Goal: Task Accomplishment & Management: Complete application form

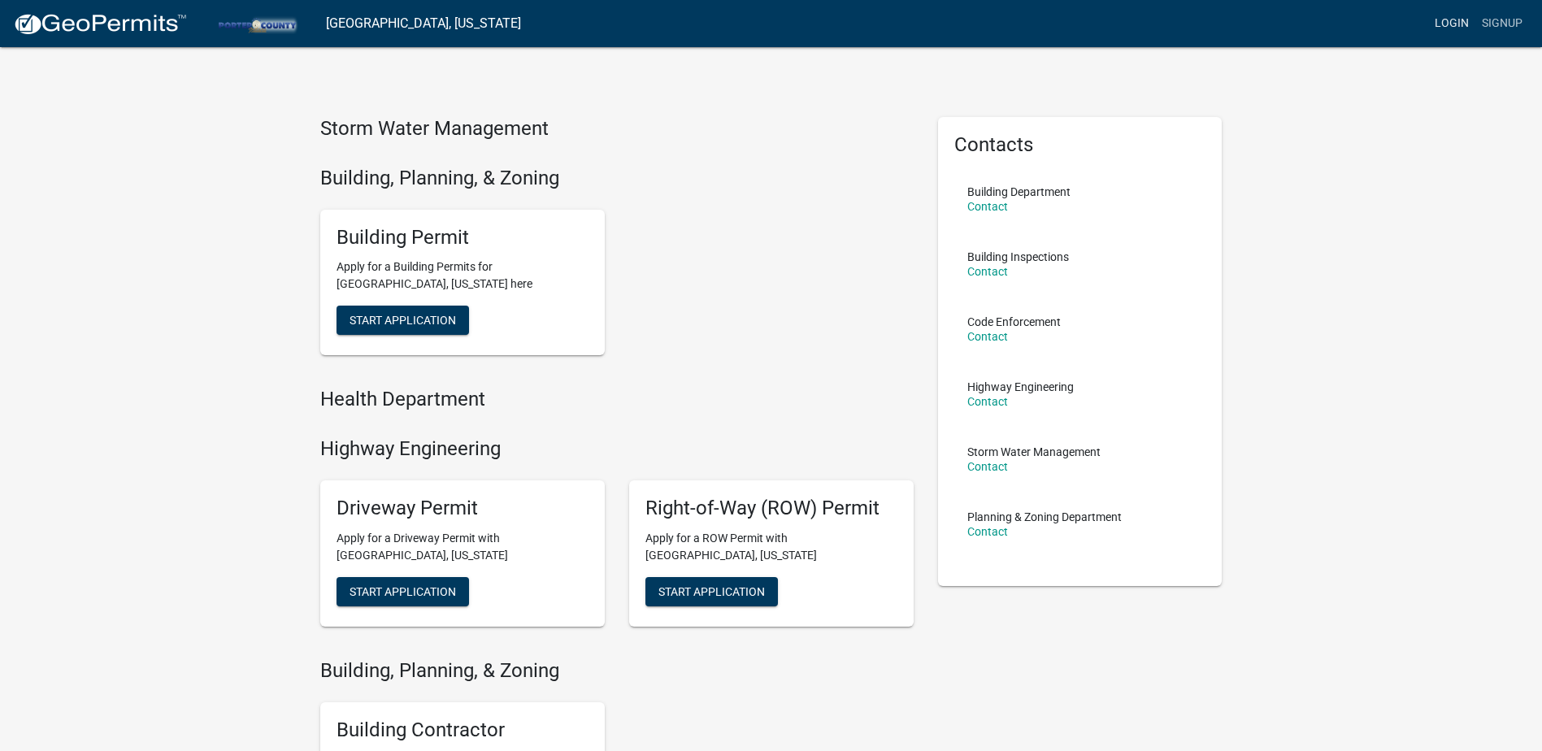
click at [1460, 15] on link "Login" at bounding box center [1451, 23] width 47 height 31
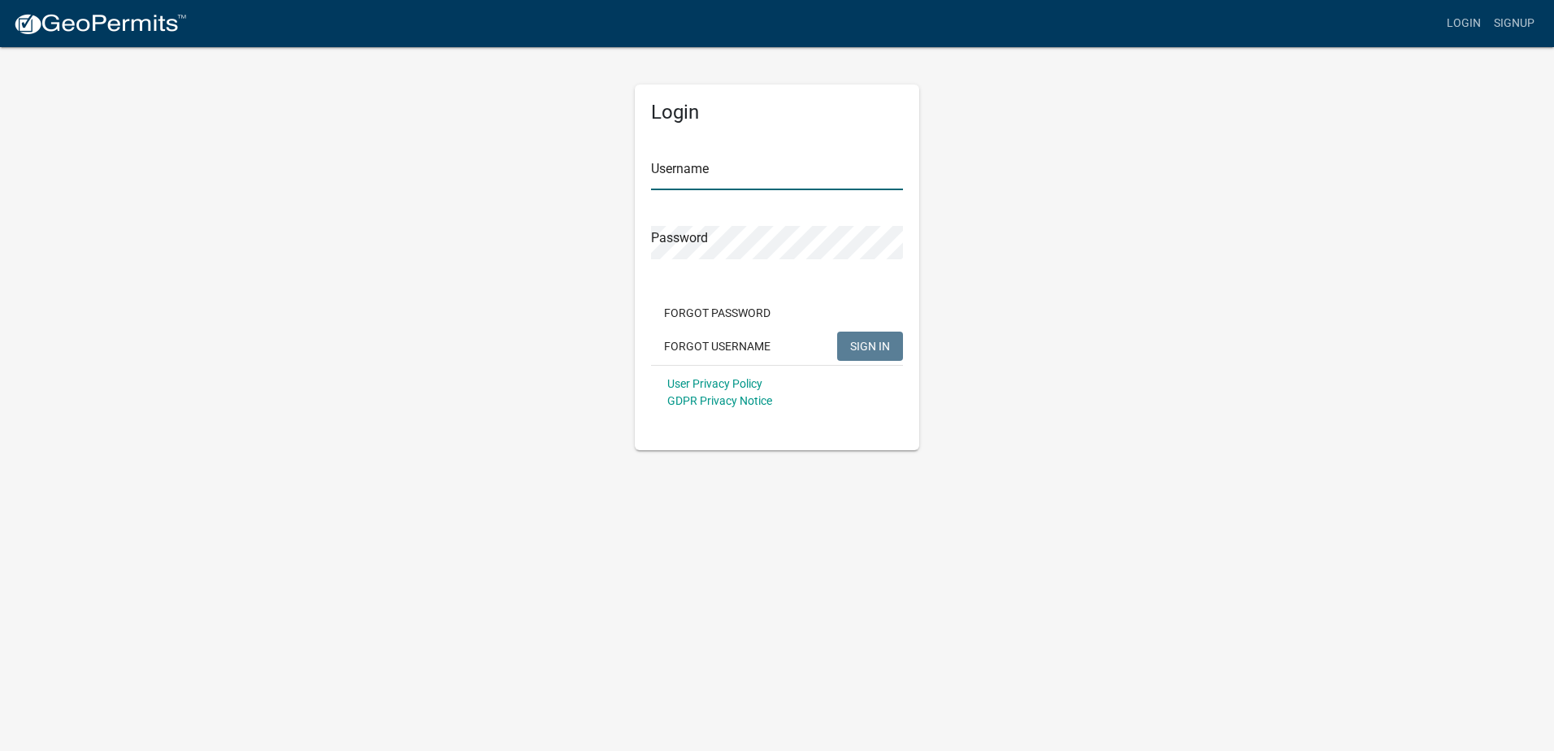
type input "[EMAIL_ADDRESS][DOMAIN_NAME]"
click at [853, 343] on span "SIGN IN" at bounding box center [870, 345] width 40 height 13
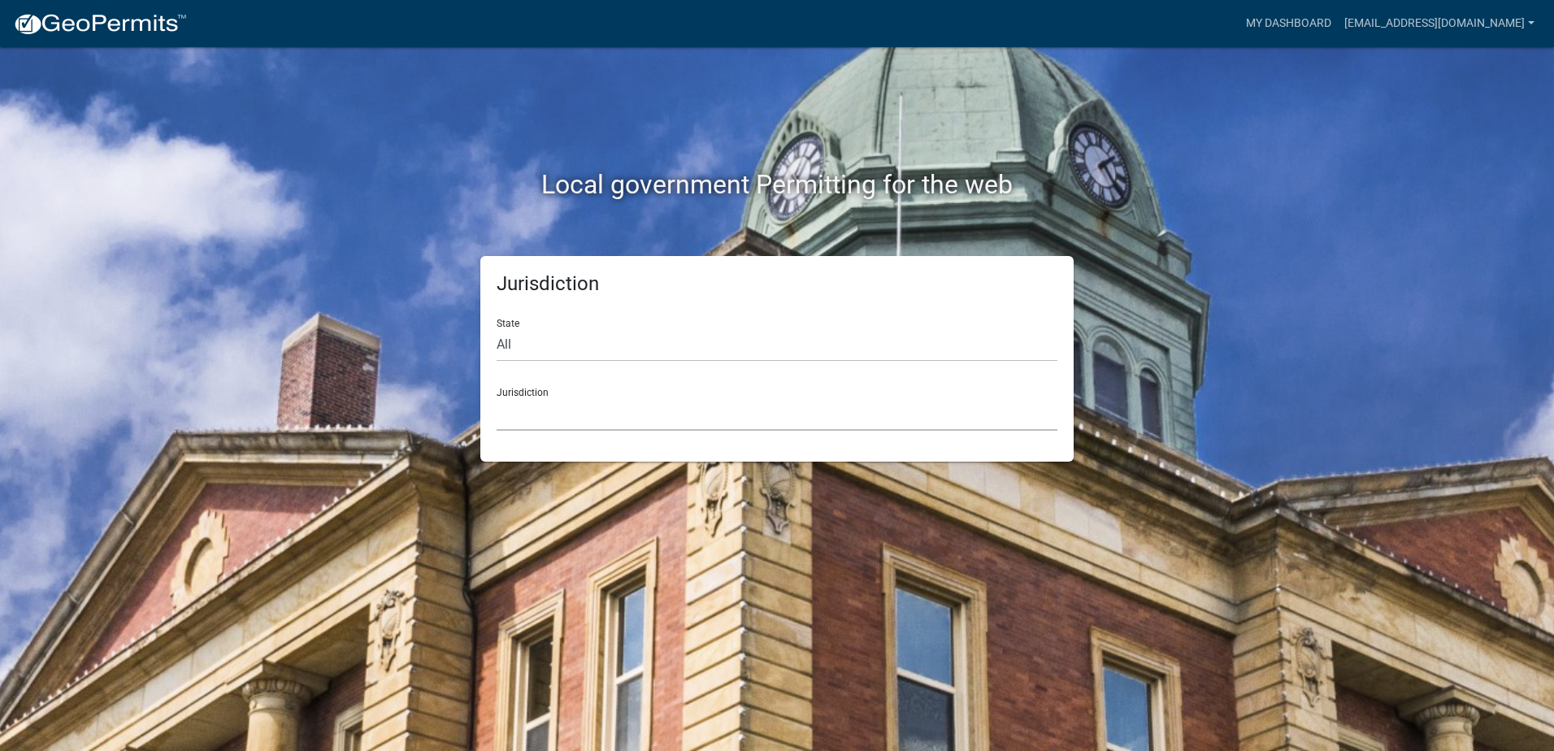
click at [538, 406] on select "[GEOGRAPHIC_DATA], [US_STATE] [GEOGRAPHIC_DATA], [US_STATE][PERSON_NAME][GEOGRA…" at bounding box center [777, 413] width 561 height 33
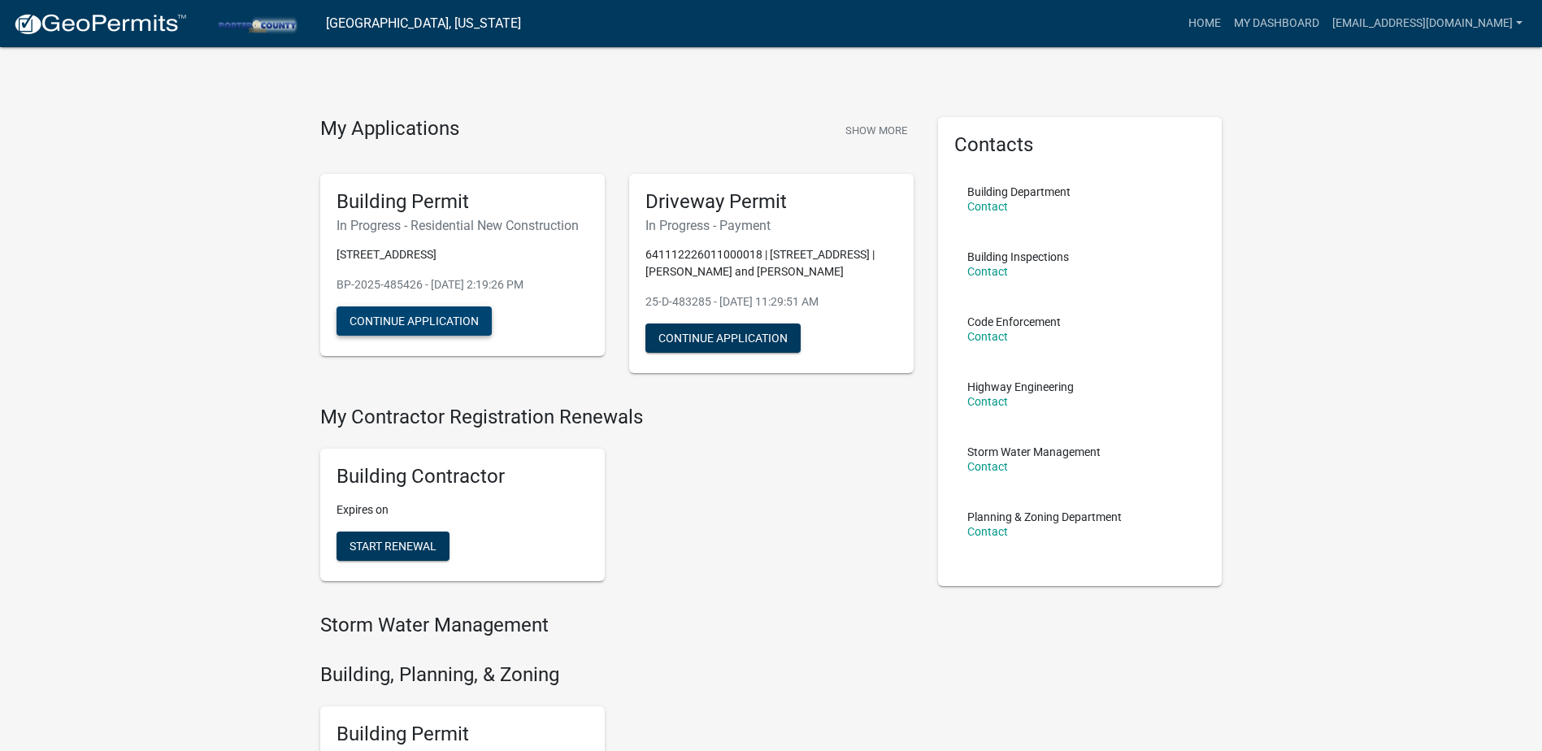
click at [428, 324] on button "Continue Application" at bounding box center [413, 320] width 155 height 29
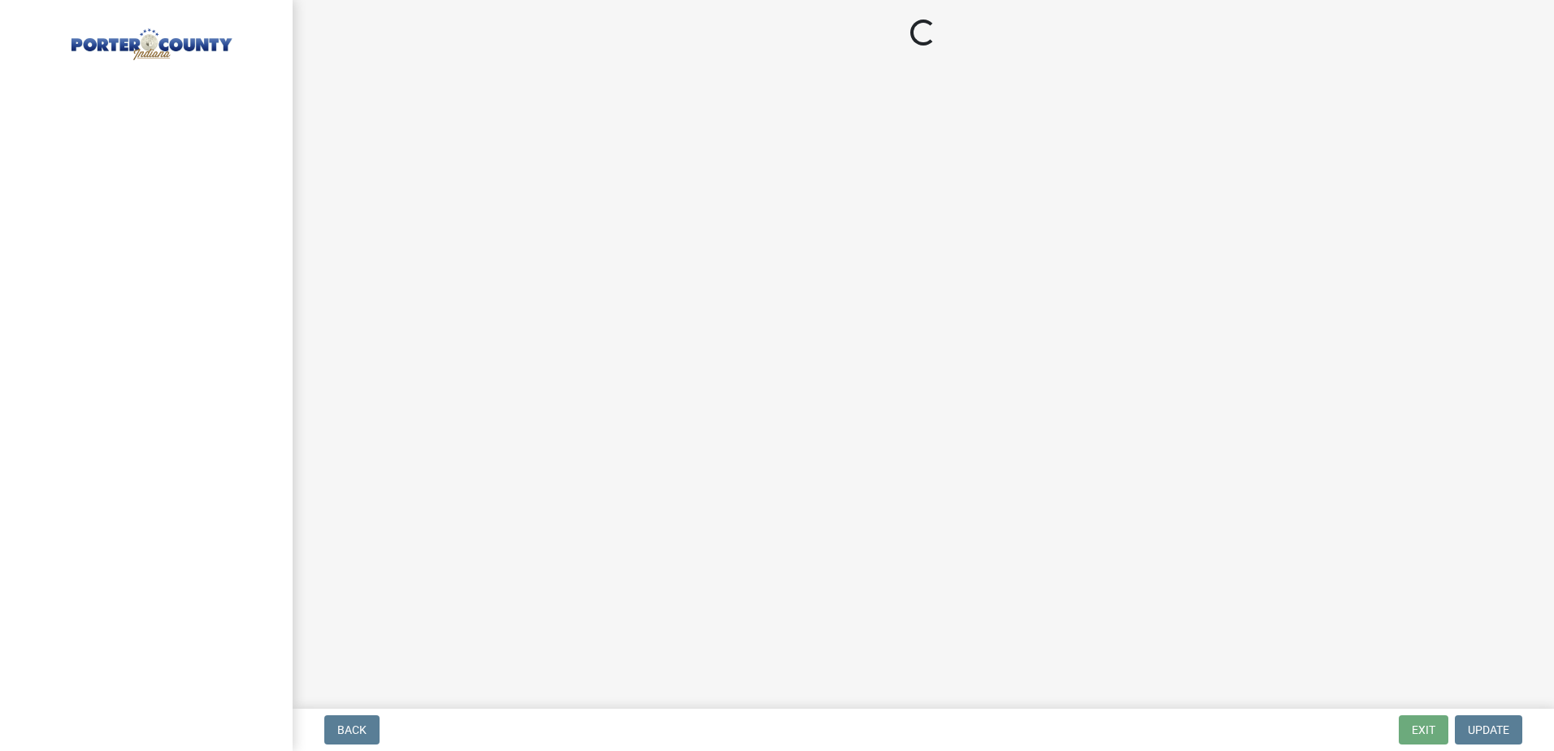
select select "ed89a881-b789-4889-9f26-91fdfdab79e8"
select select "61f444c2-0fc1-413e-9948-9a2e89704ff6"
select select "666a500f-a95f-47fe-a746-b84e1890a92c"
select select "5ba551af-3543-4bb1-864b-48bcd75e9b29"
select select "b2533de0-56d2-4a1b-ad2e-8e3ba085ecca"
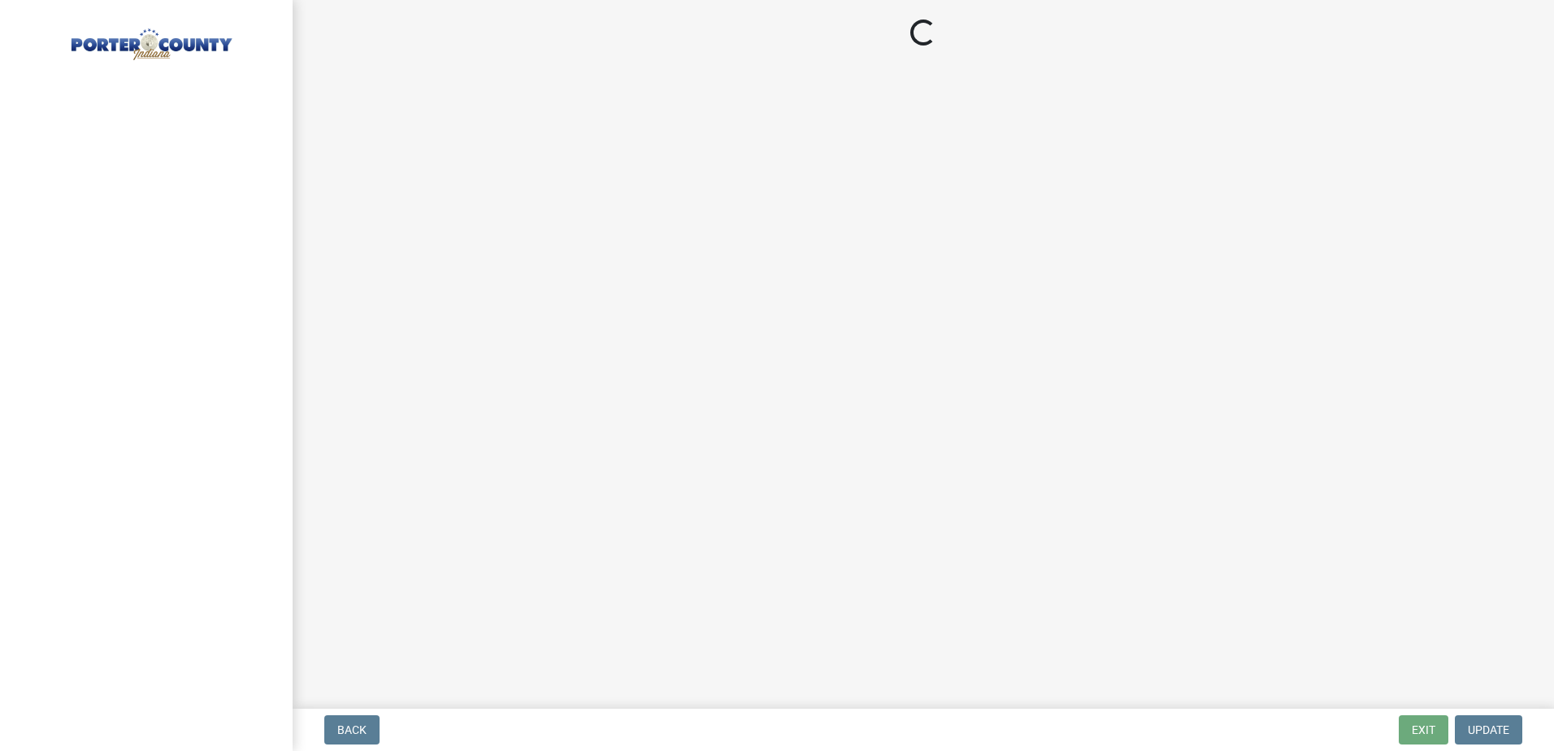
select select "4ed651f6-e774-4e8f-9661-530b5508df77"
select select "bbae15df-4b7c-4889-a1a2-bdce83955e33"
select select "7427f001-d34c-4c58-bf3c-f60178144653"
select select "aeb13f5b-f618-4fb0-9457-a1d82e5b0688"
select select "569fc36c-3166-4026-8764-ea78816a78f1"
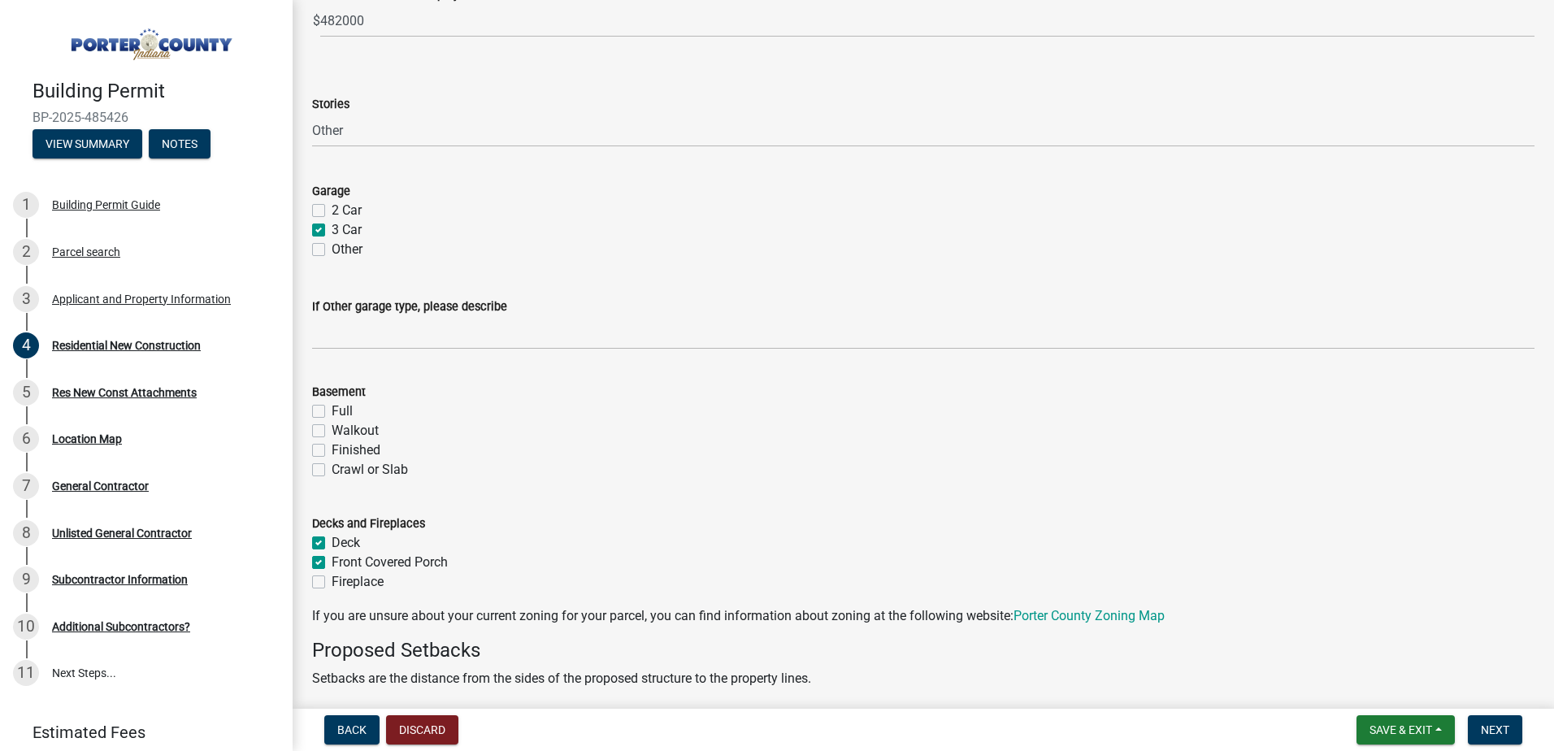
scroll to position [986, 0]
click at [110, 297] on div "Applicant and Property Information" at bounding box center [141, 298] width 179 height 11
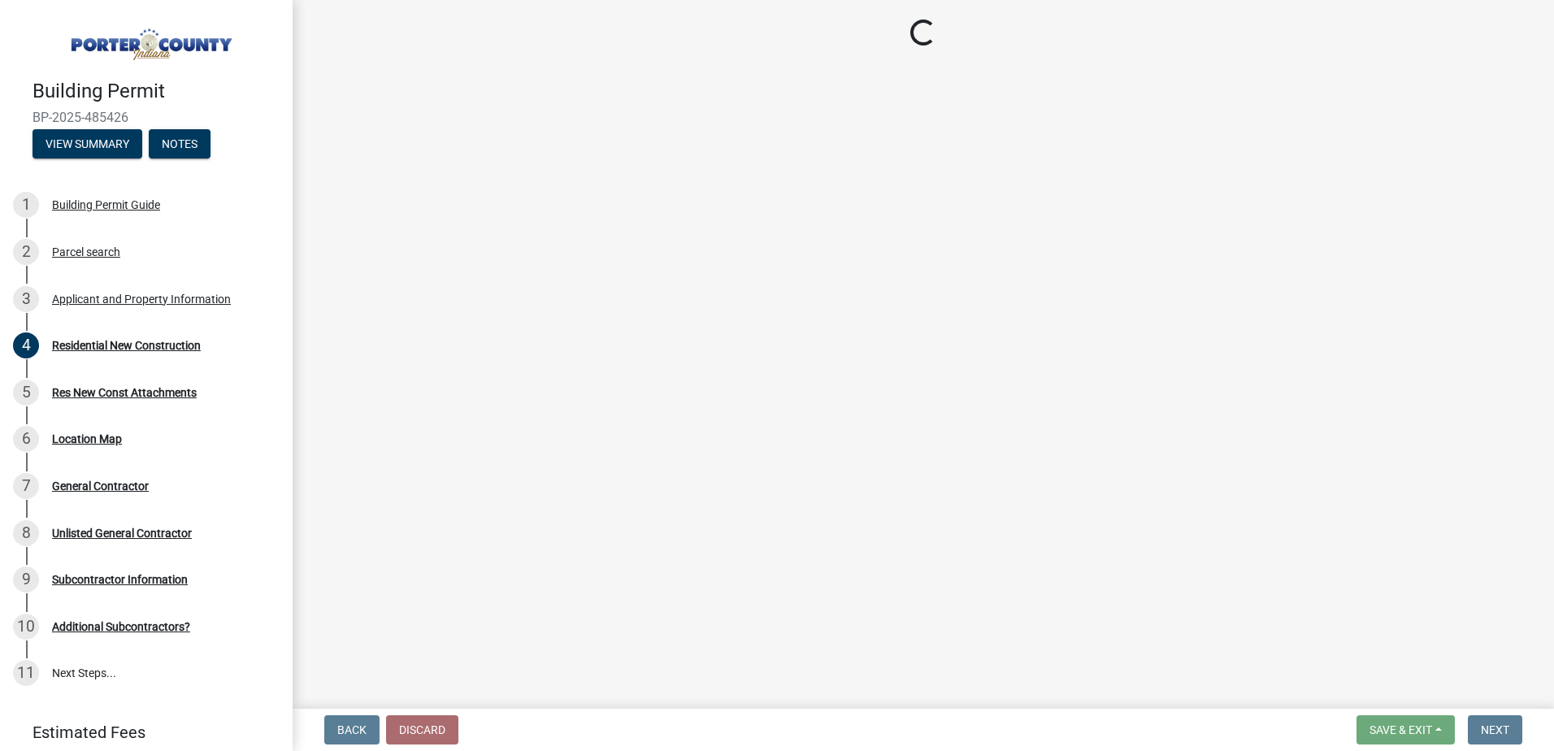
select select "eebc071e-620a-4db8-83e9-cb6b194c67e9"
select select "a20e43c1-3a85-4e6c-b7e5-7731678730b1"
select select "50b13dbd-a6c5-4f62-a7fa-af9af9d24f53"
select select "e2d1b1d7-ccc9-456b-9e96-e16306515997"
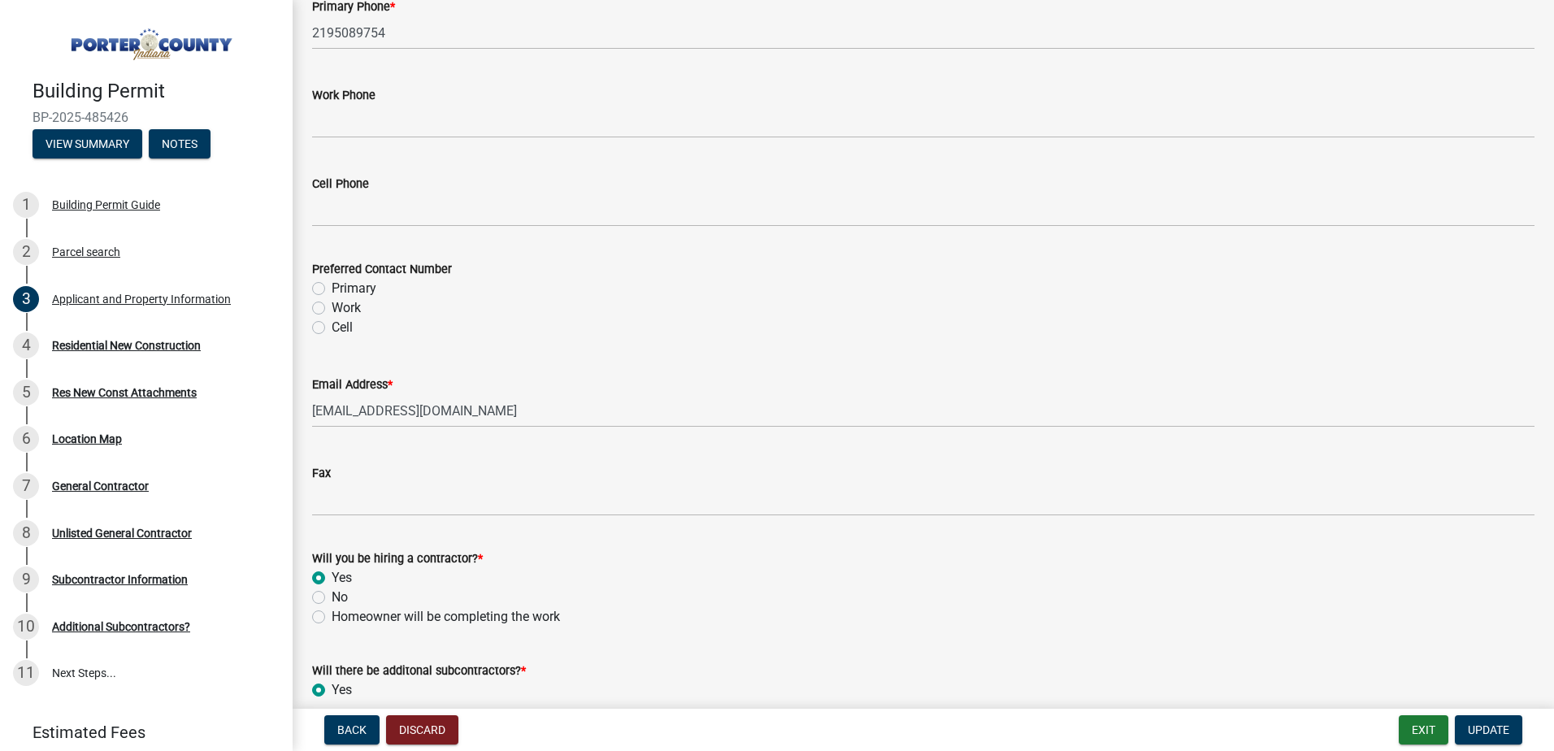
scroll to position [2290, 0]
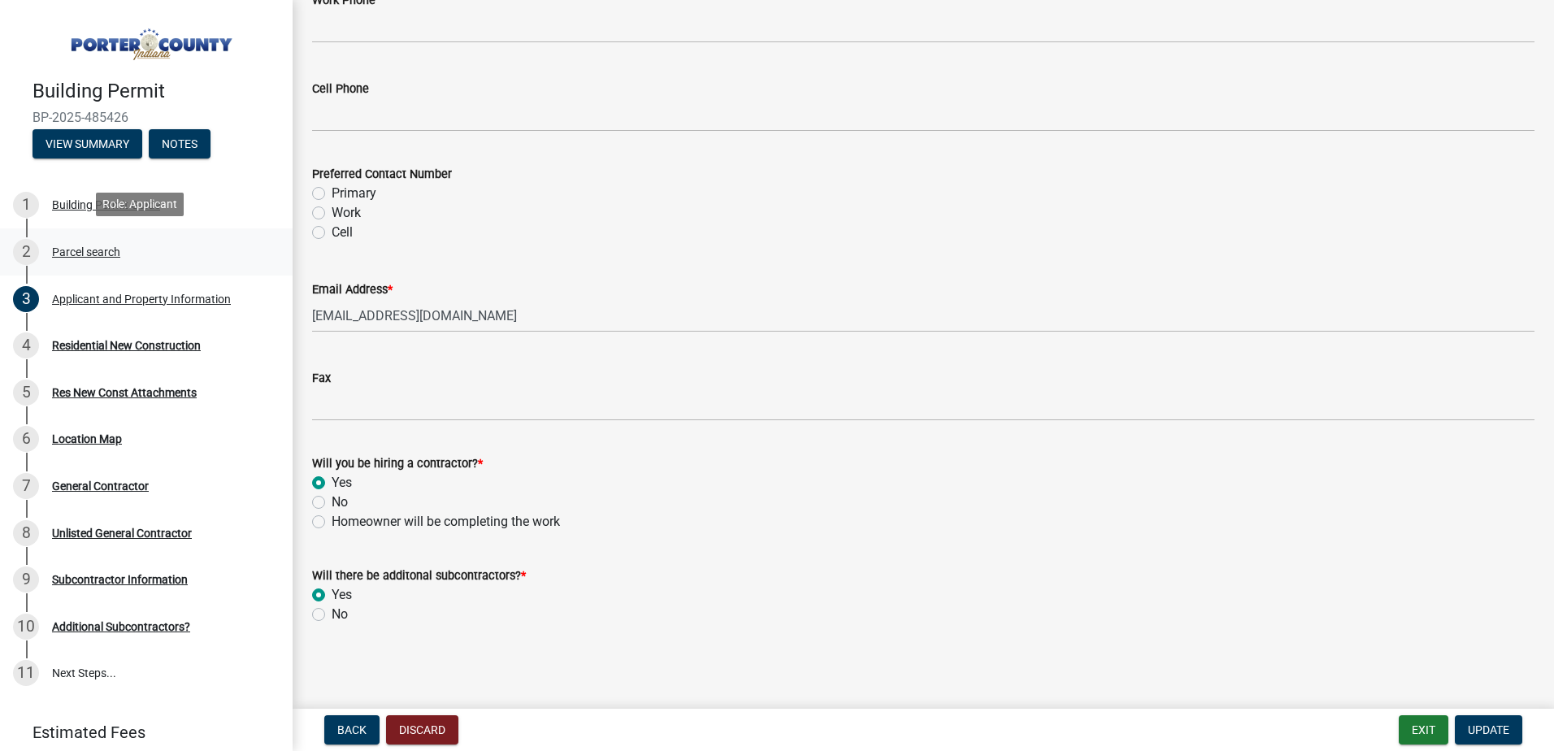
click at [102, 246] on div "Parcel search" at bounding box center [86, 251] width 68 height 11
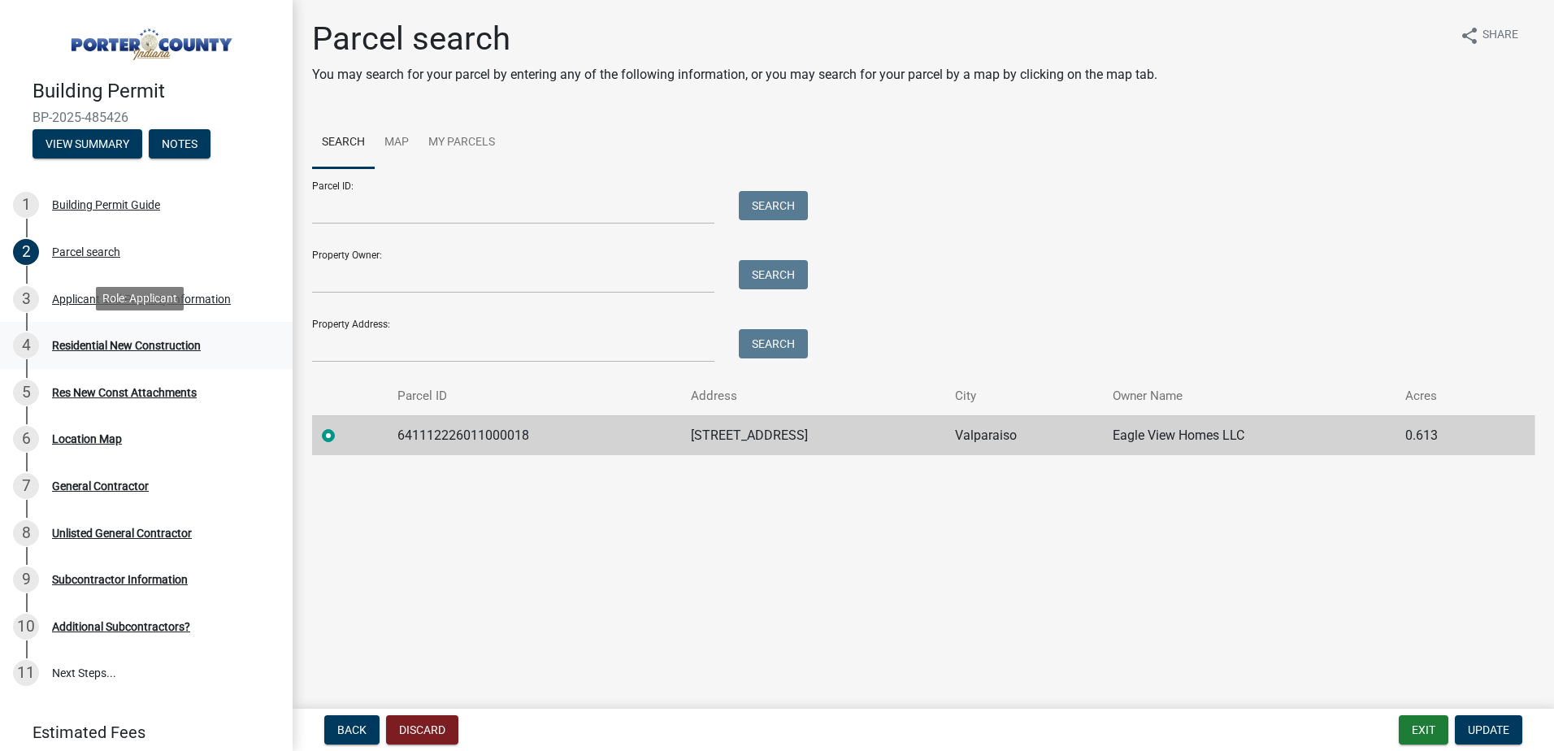
click at [89, 348] on div "Residential New Construction" at bounding box center [126, 345] width 149 height 11
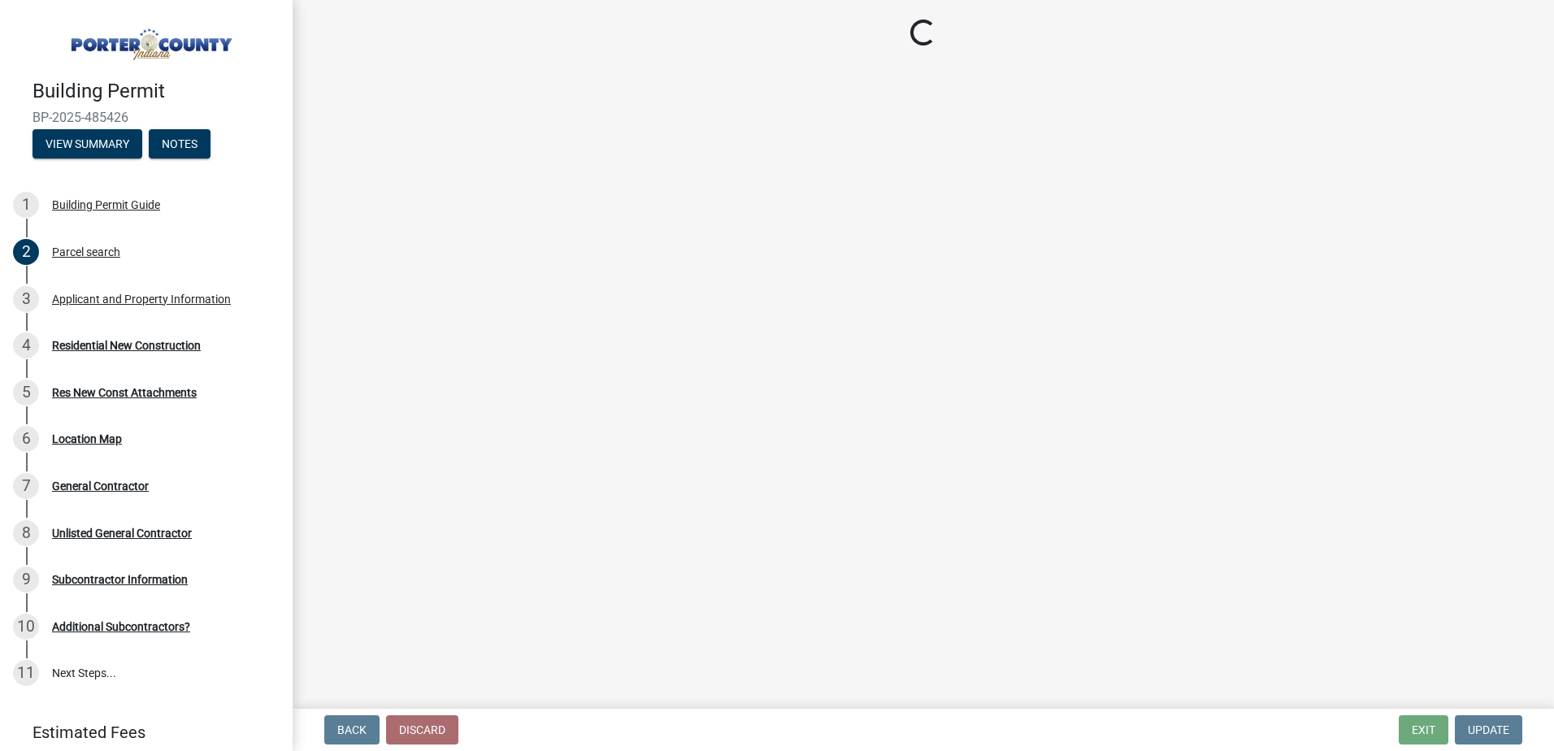
select select "ed89a881-b789-4889-9f26-91fdfdab79e8"
select select "61f444c2-0fc1-413e-9948-9a2e89704ff6"
select select "666a500f-a95f-47fe-a746-b84e1890a92c"
select select "5ba551af-3543-4bb1-864b-48bcd75e9b29"
select select "b2533de0-56d2-4a1b-ad2e-8e3ba085ecca"
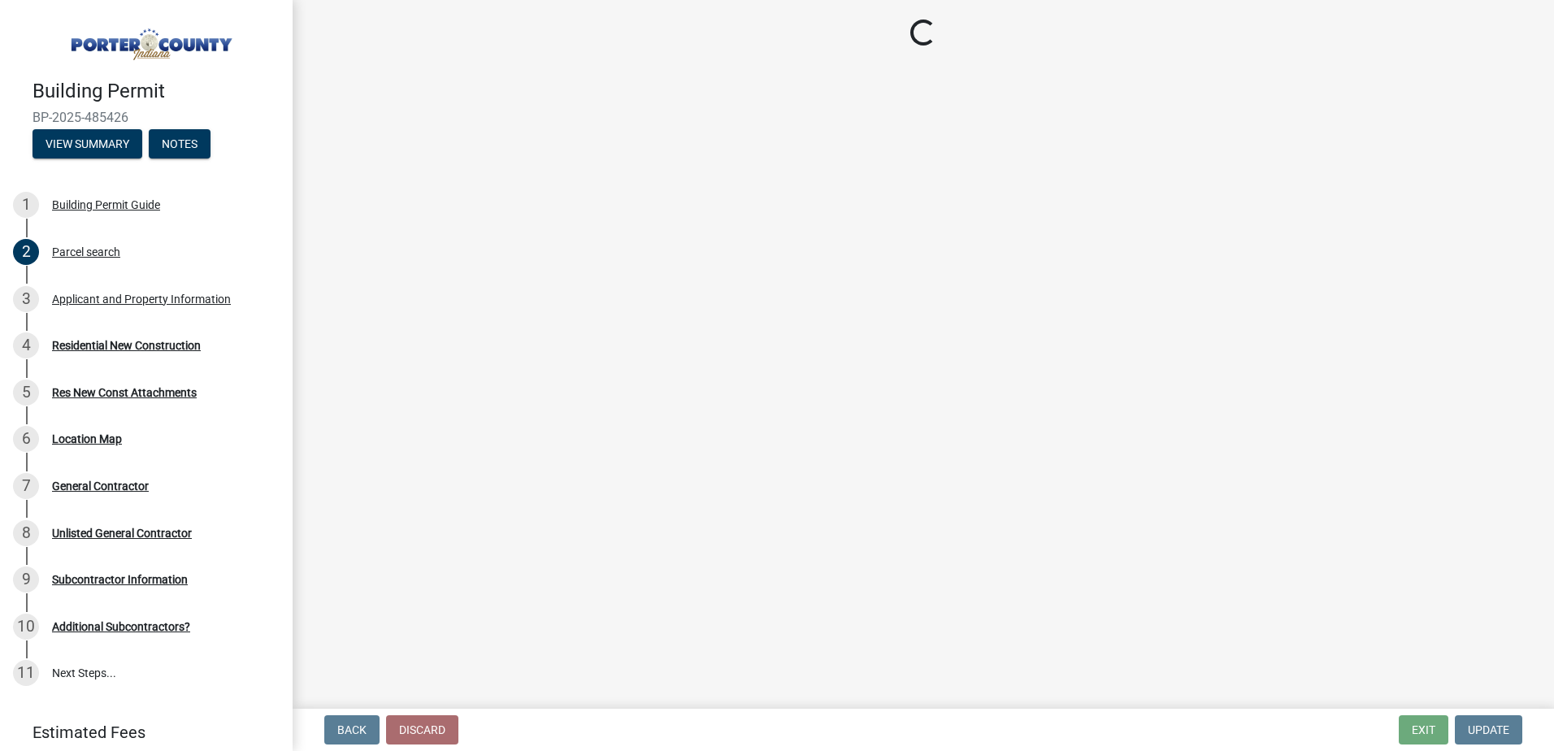
select select "4ed651f6-e774-4e8f-9661-530b5508df77"
select select "bbae15df-4b7c-4889-a1a2-bdce83955e33"
select select "7427f001-d34c-4c58-bf3c-f60178144653"
select select "aeb13f5b-f618-4fb0-9457-a1d82e5b0688"
select select "569fc36c-3166-4026-8764-ea78816a78f1"
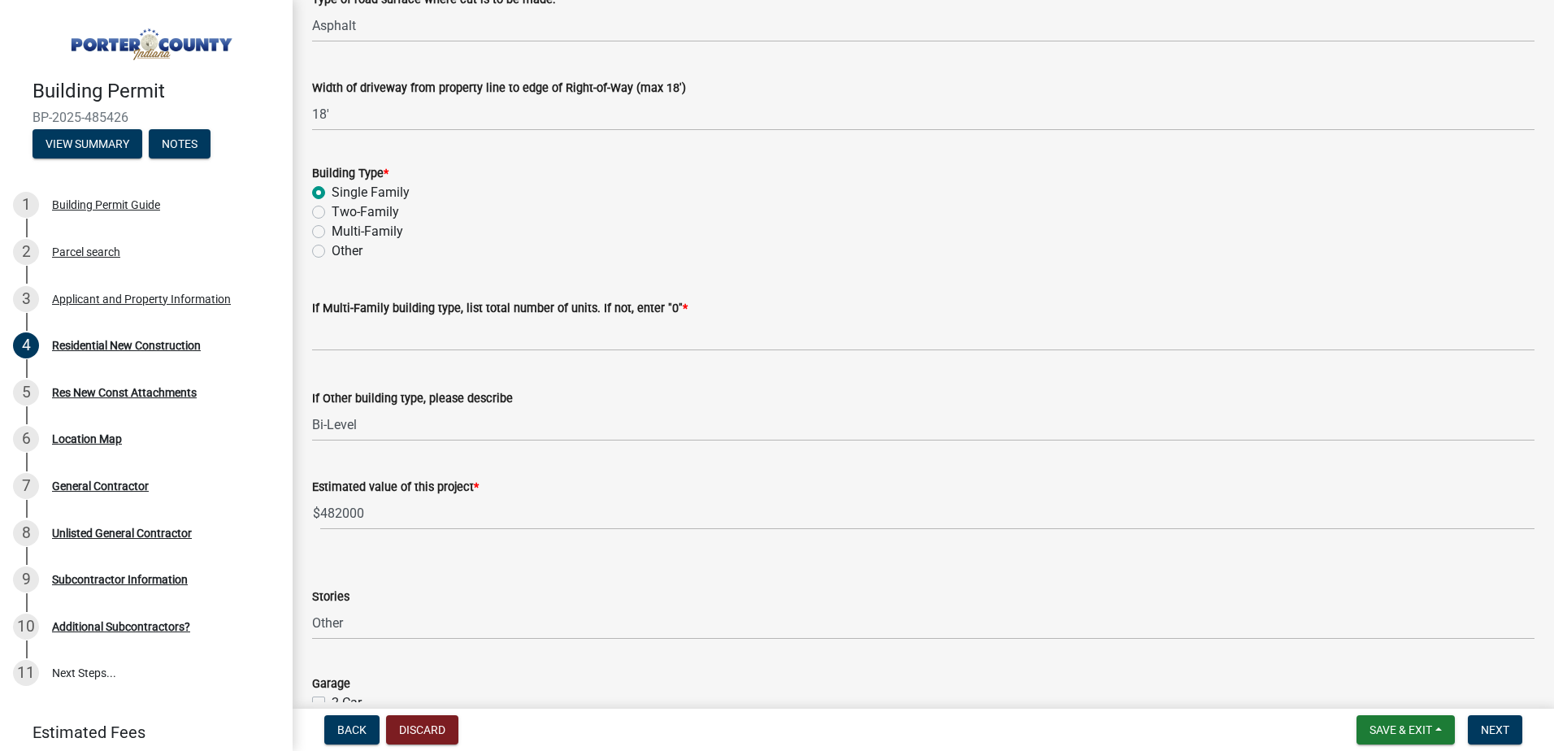
scroll to position [488, 0]
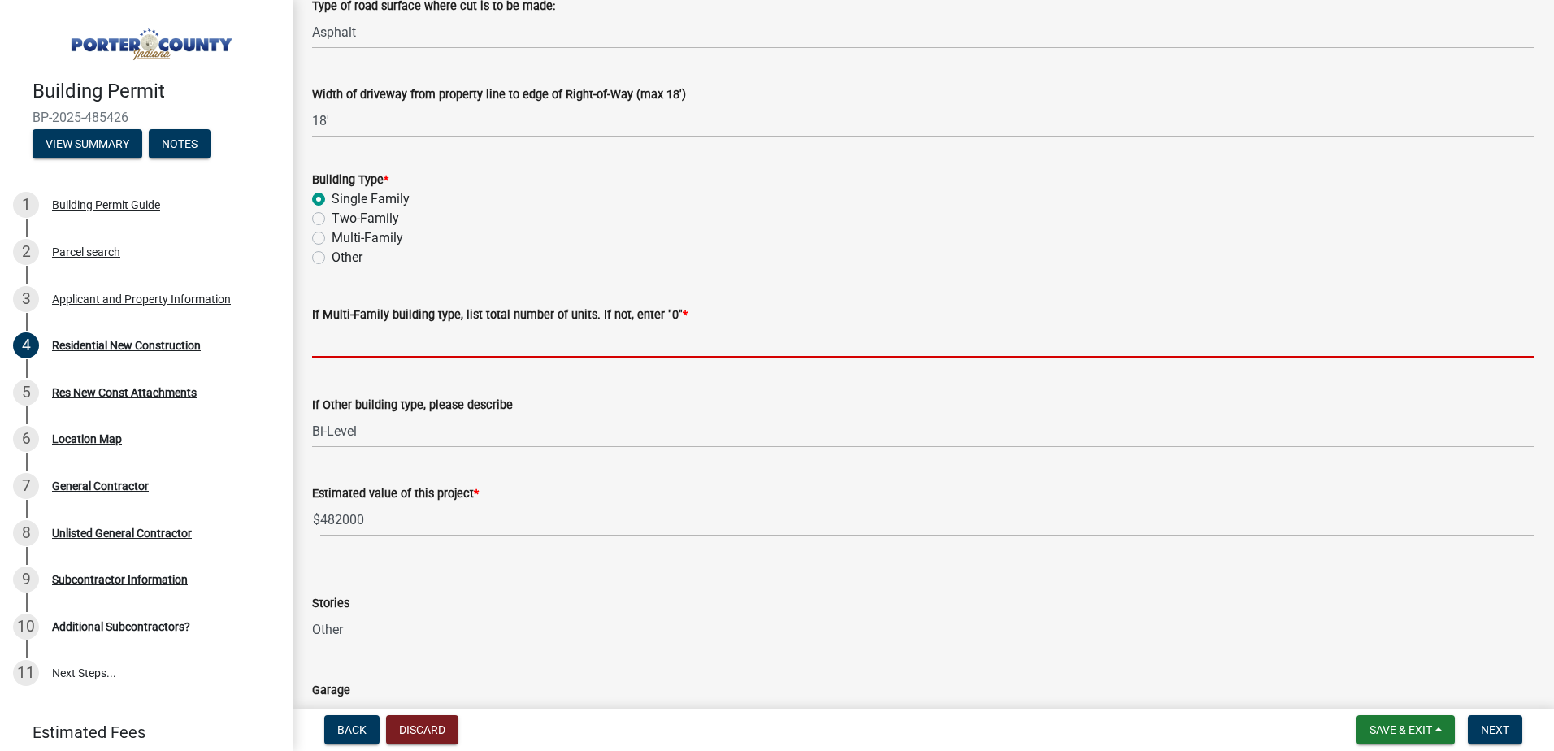
click at [378, 345] on input "text" at bounding box center [923, 340] width 1222 height 33
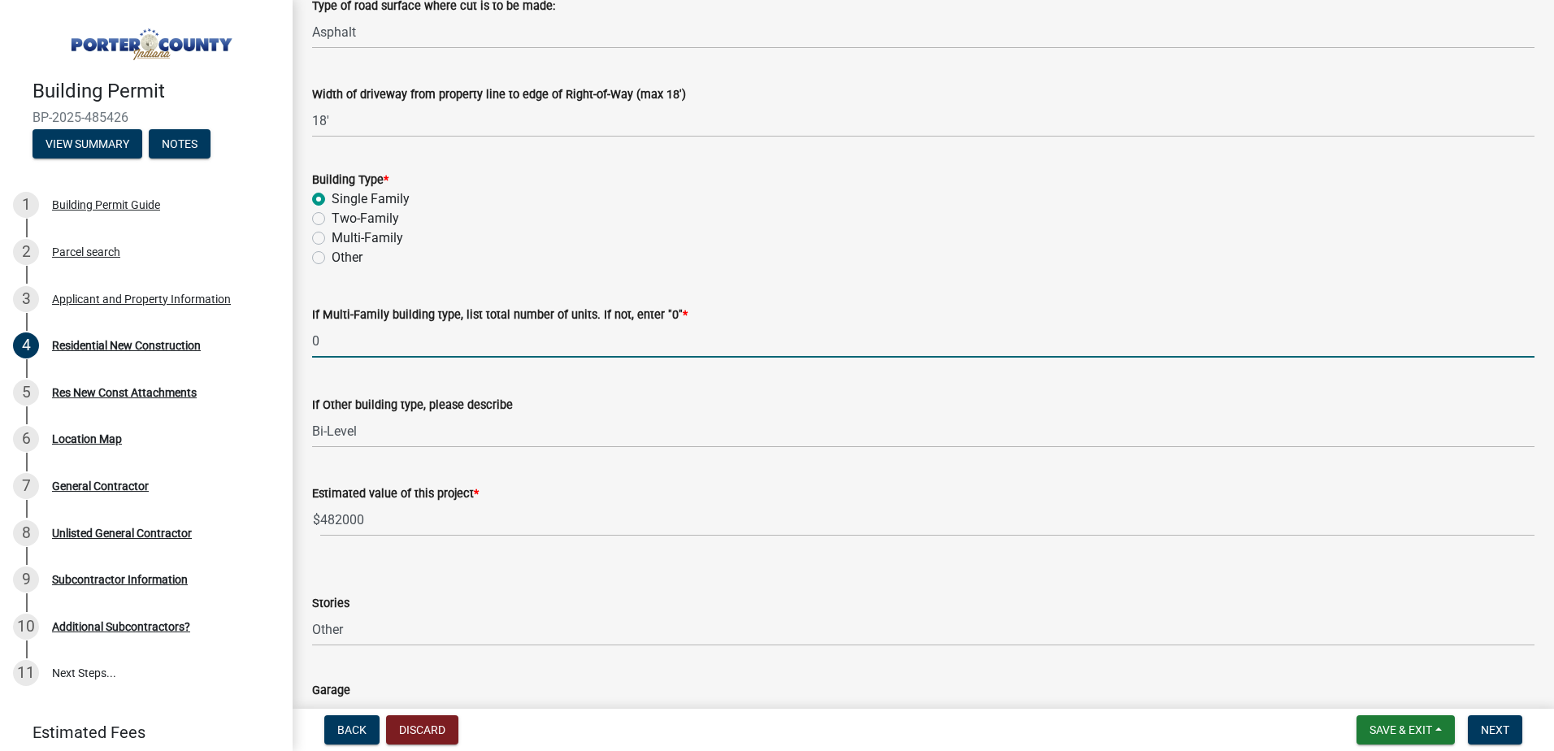
type input "0"
click at [673, 394] on div "If Other building type, please describe Bi-Level" at bounding box center [923, 410] width 1222 height 76
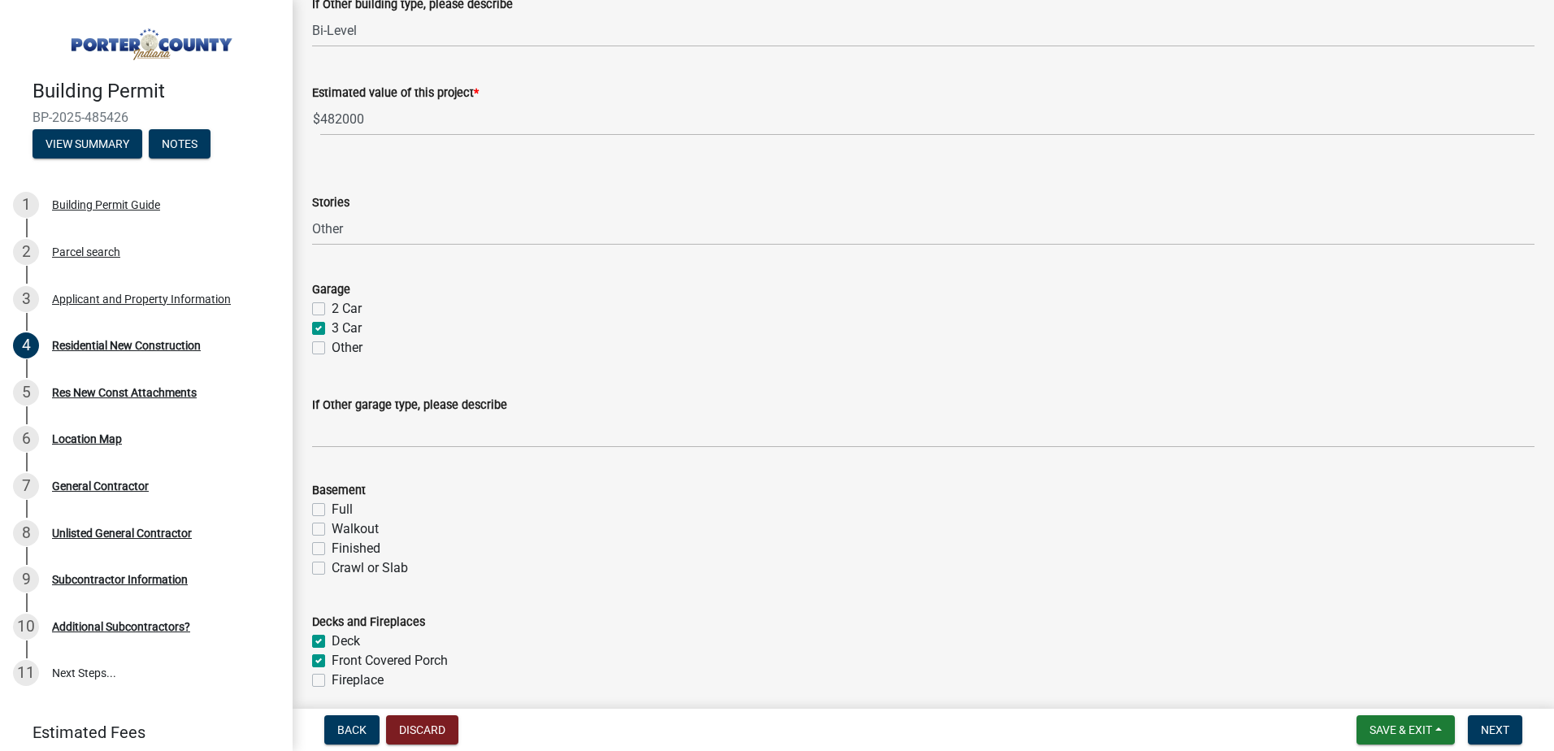
scroll to position [894, 0]
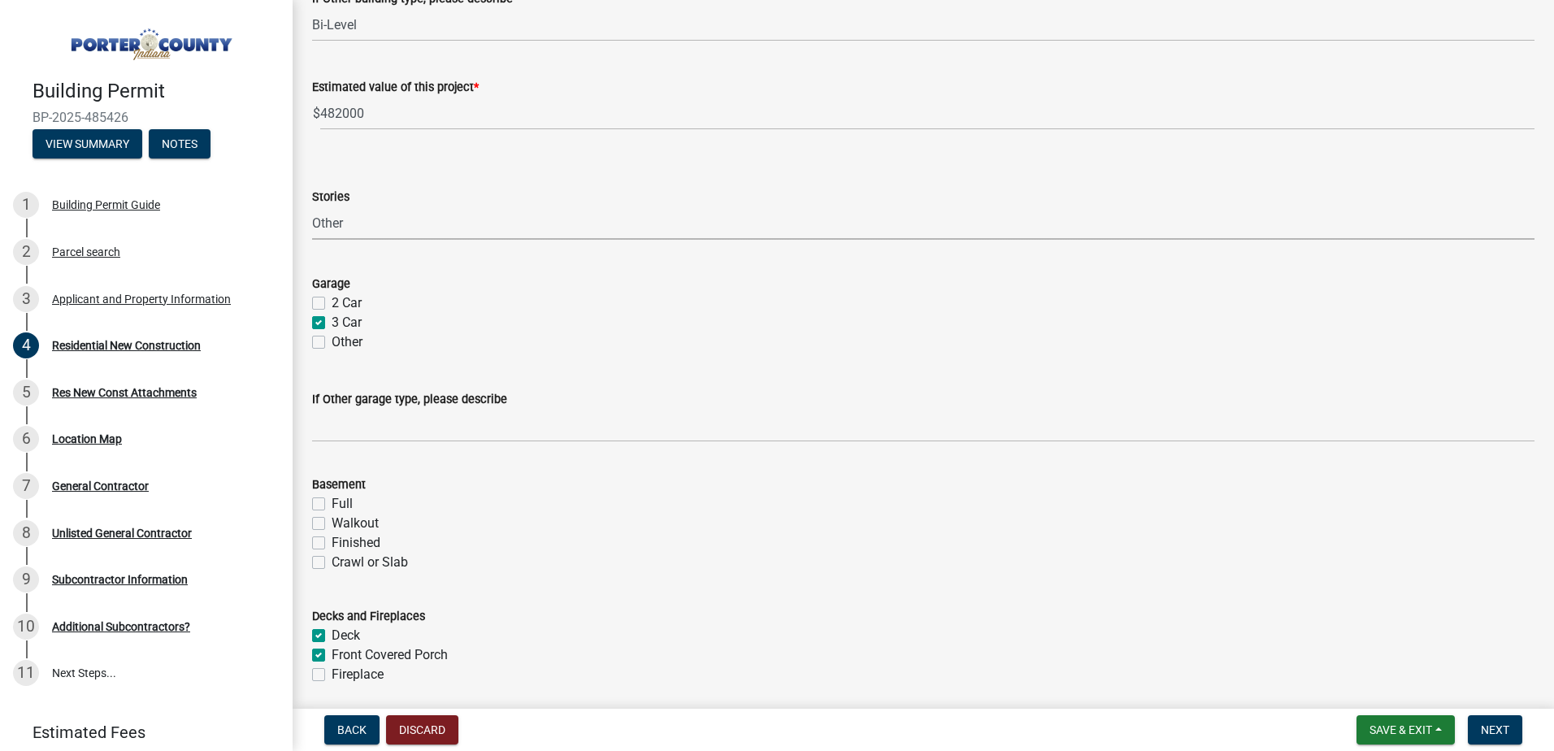
click at [364, 223] on select "Select Item... Ranch 1 1/2 Story 2 Story 2 1/2 Story 3 Story 3 1/2 Story Other" at bounding box center [923, 222] width 1222 height 33
click at [312, 206] on select "Select Item... Ranch 1 1/2 Story 2 Story 2 1/2 Story 3 Story 3 1/2 Story Other" at bounding box center [923, 222] width 1222 height 33
click at [382, 224] on select "Select Item... Ranch 1 1/2 Story 2 Story 2 1/2 Story 3 Story 3 1/2 Story Other" at bounding box center [923, 222] width 1222 height 33
click at [312, 206] on select "Select Item... Ranch 1 1/2 Story 2 Story 2 1/2 Story 3 Story 3 1/2 Story Other" at bounding box center [923, 222] width 1222 height 33
click at [400, 224] on select "Select Item... Ranch 1 1/2 Story 2 Story 2 1/2 Story 3 Story 3 1/2 Story Other" at bounding box center [923, 222] width 1222 height 33
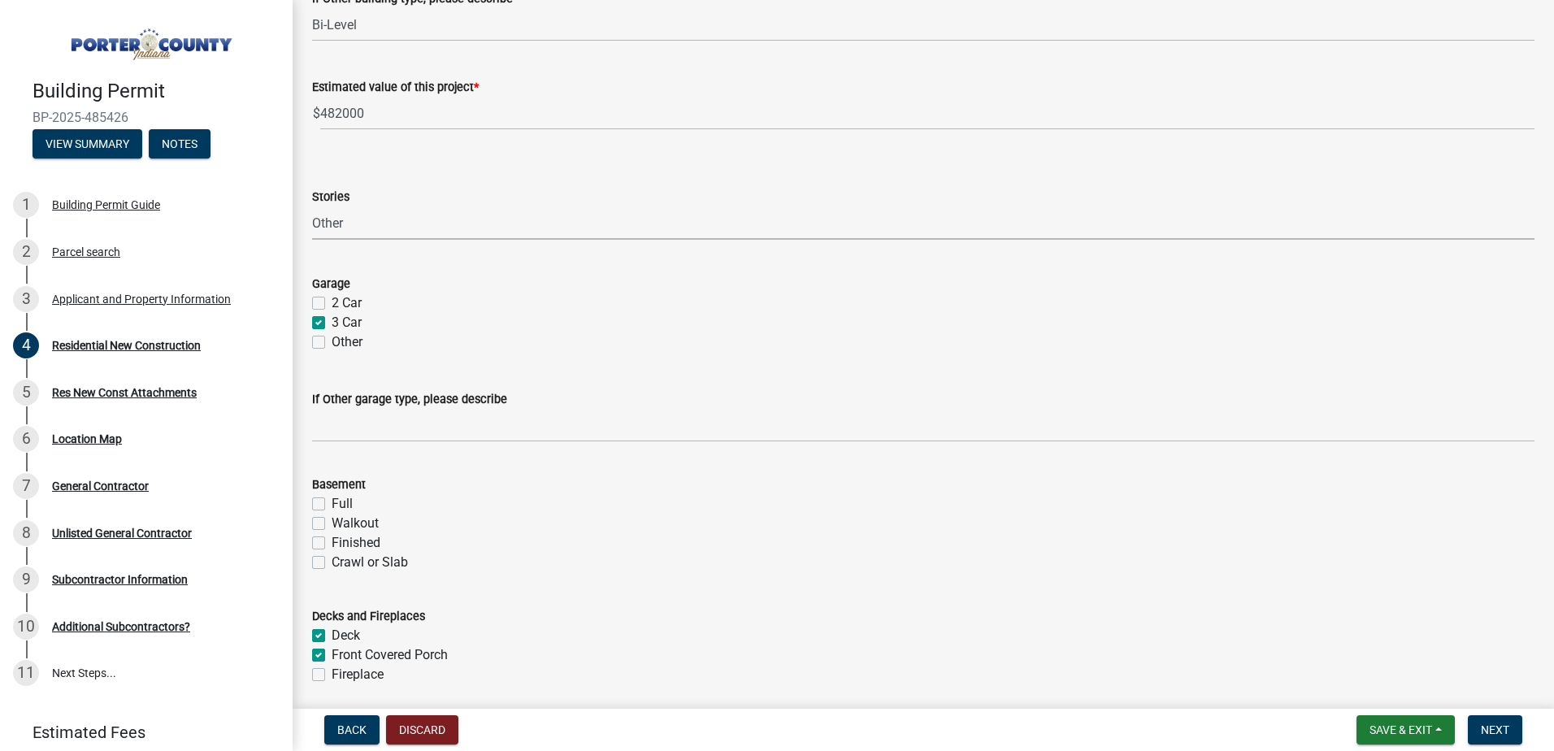
click at [312, 206] on select "Select Item... Ranch 1 1/2 Story 2 Story 2 1/2 Story 3 Story 3 1/2 Story Other" at bounding box center [923, 222] width 1222 height 33
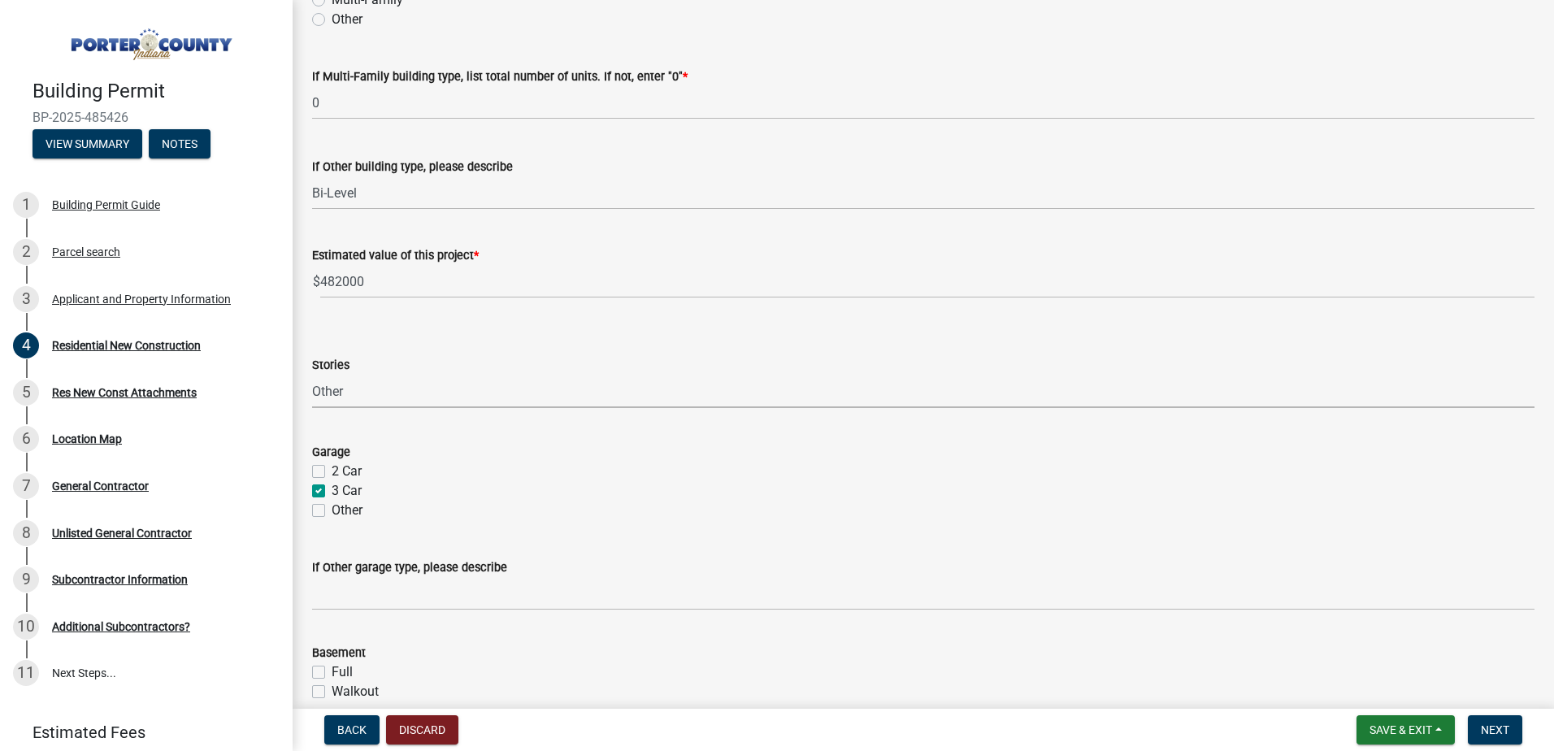
scroll to position [732, 0]
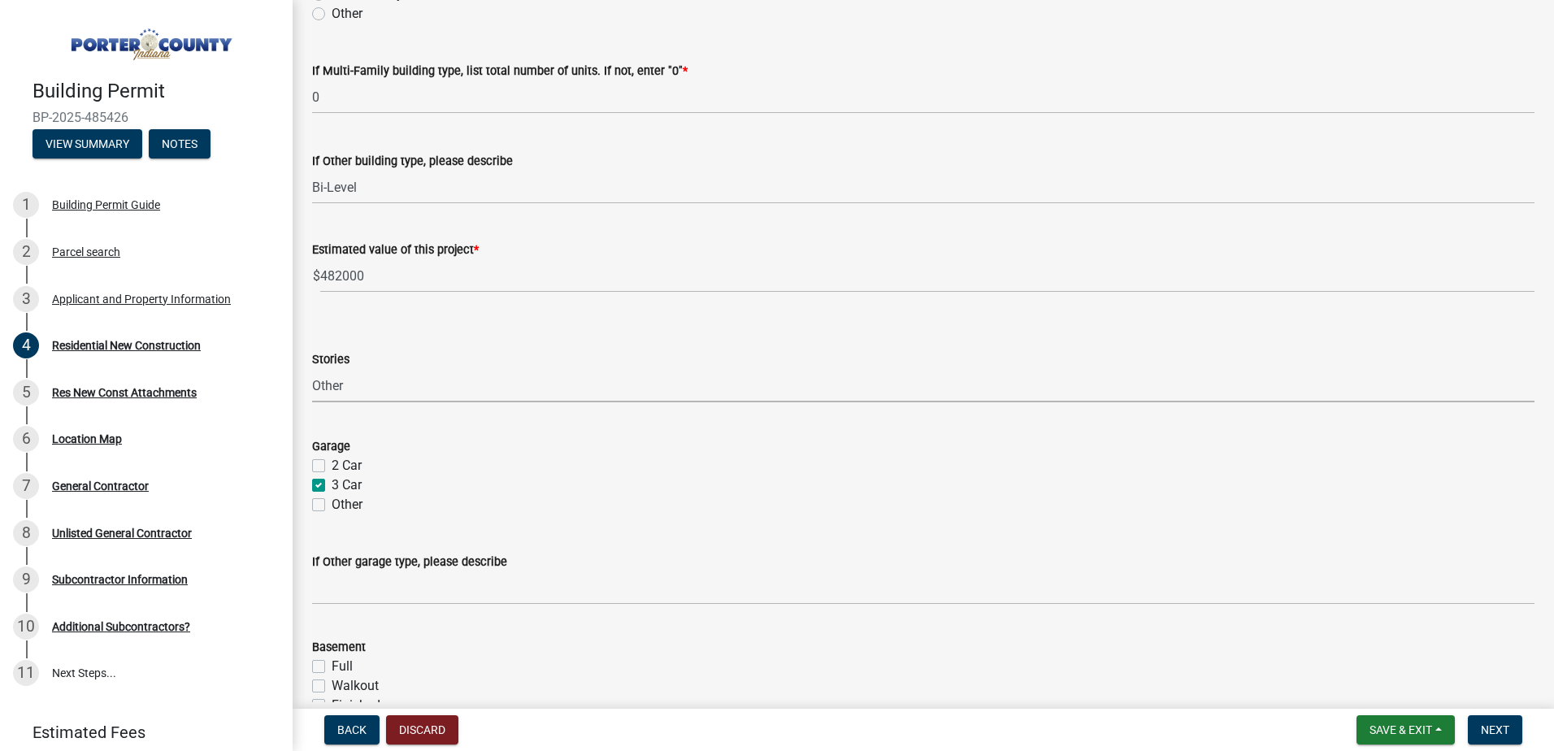
click at [392, 382] on select "Select Item... Ranch 1 1/2 Story 2 Story 2 1/2 Story 3 Story 3 1/2 Story Other" at bounding box center [923, 385] width 1222 height 33
click at [312, 369] on select "Select Item... Ranch 1 1/2 Story 2 Story 2 1/2 Story 3 Story 3 1/2 Story Other" at bounding box center [923, 385] width 1222 height 33
select select "9e518564-4428-4eb4-941b-0b1ac8082854"
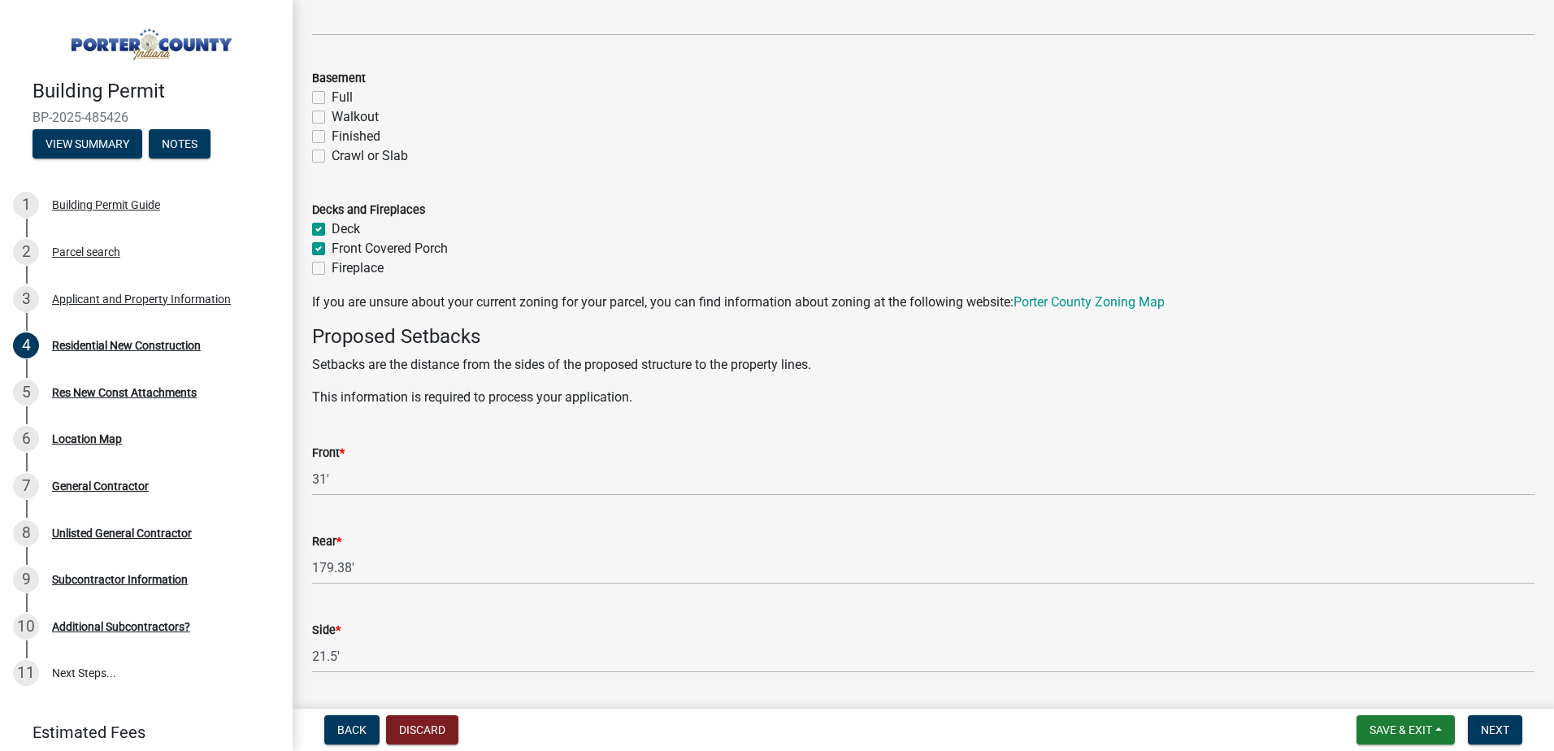
scroll to position [1382, 0]
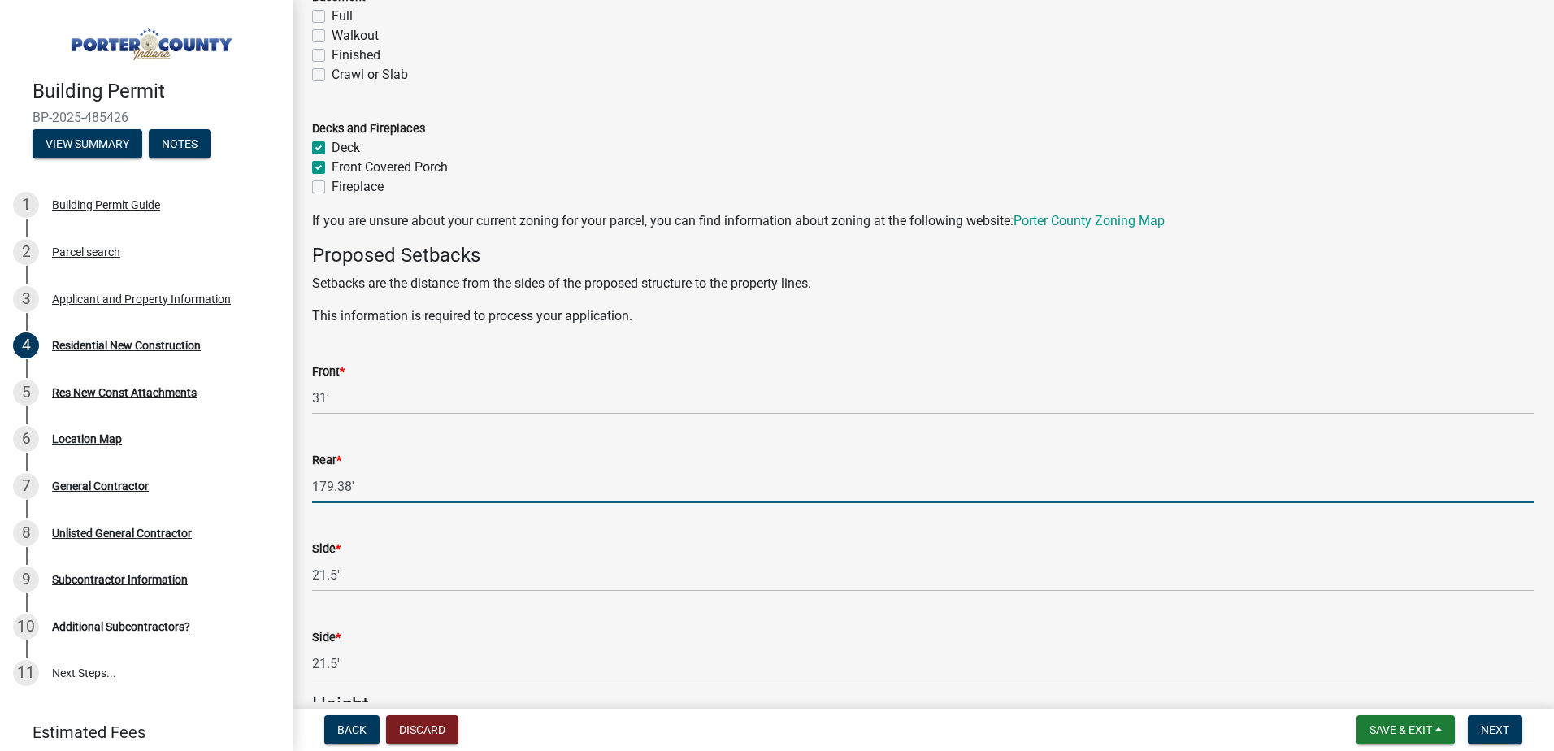
drag, startPoint x: 363, startPoint y: 490, endPoint x: 328, endPoint y: 492, distance: 34.2
click at [328, 492] on input "179.38'" at bounding box center [923, 486] width 1222 height 33
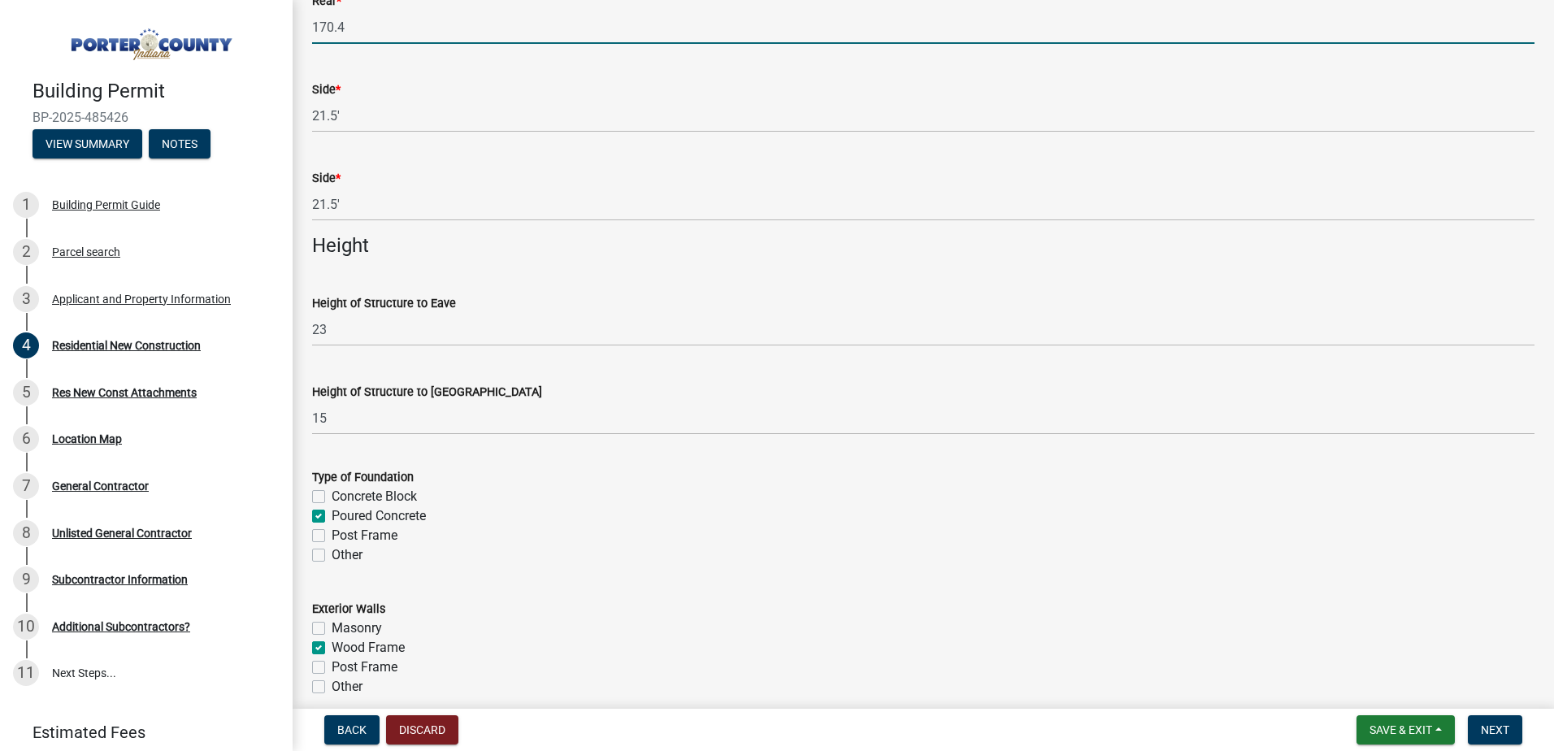
scroll to position [1869, 0]
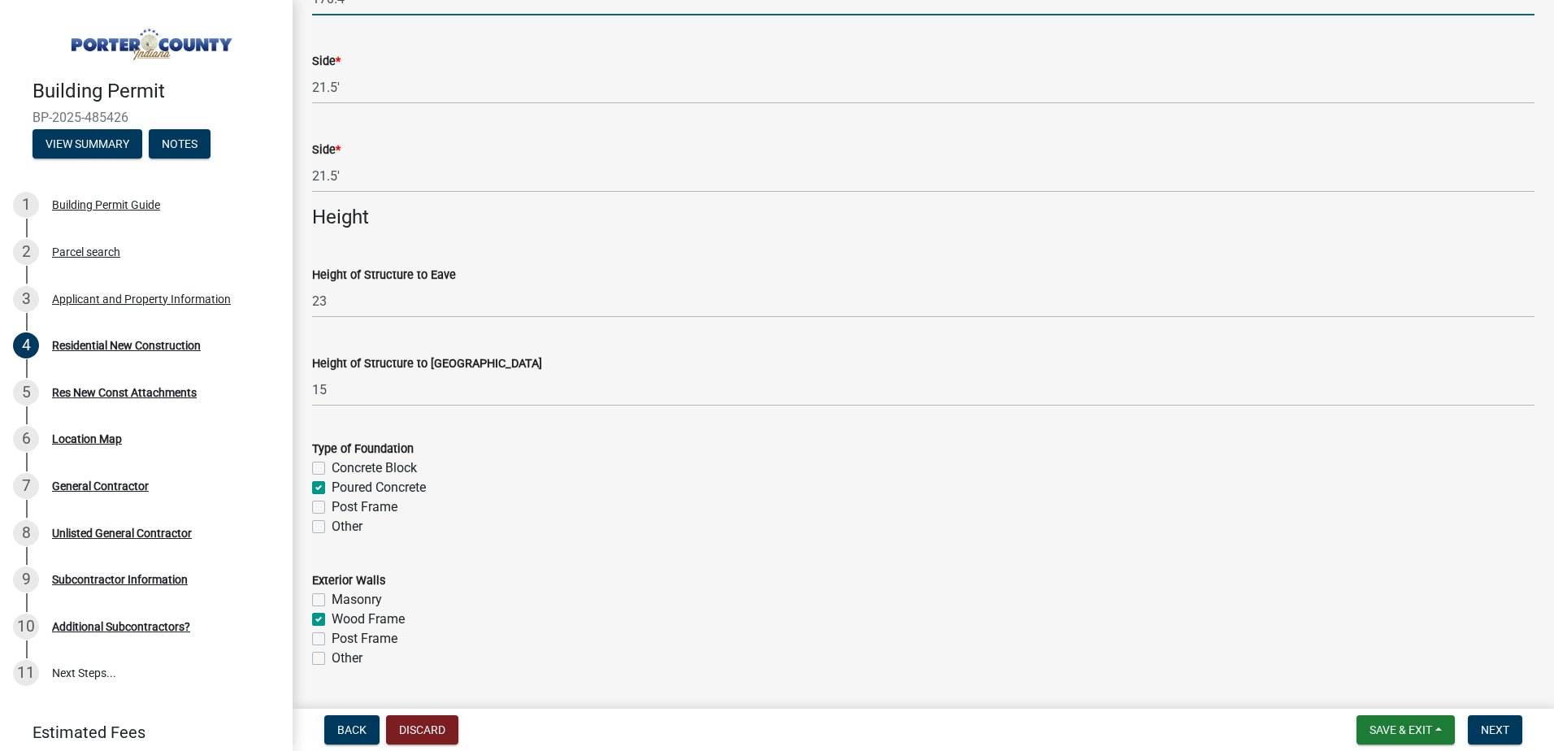
type input "170.4"
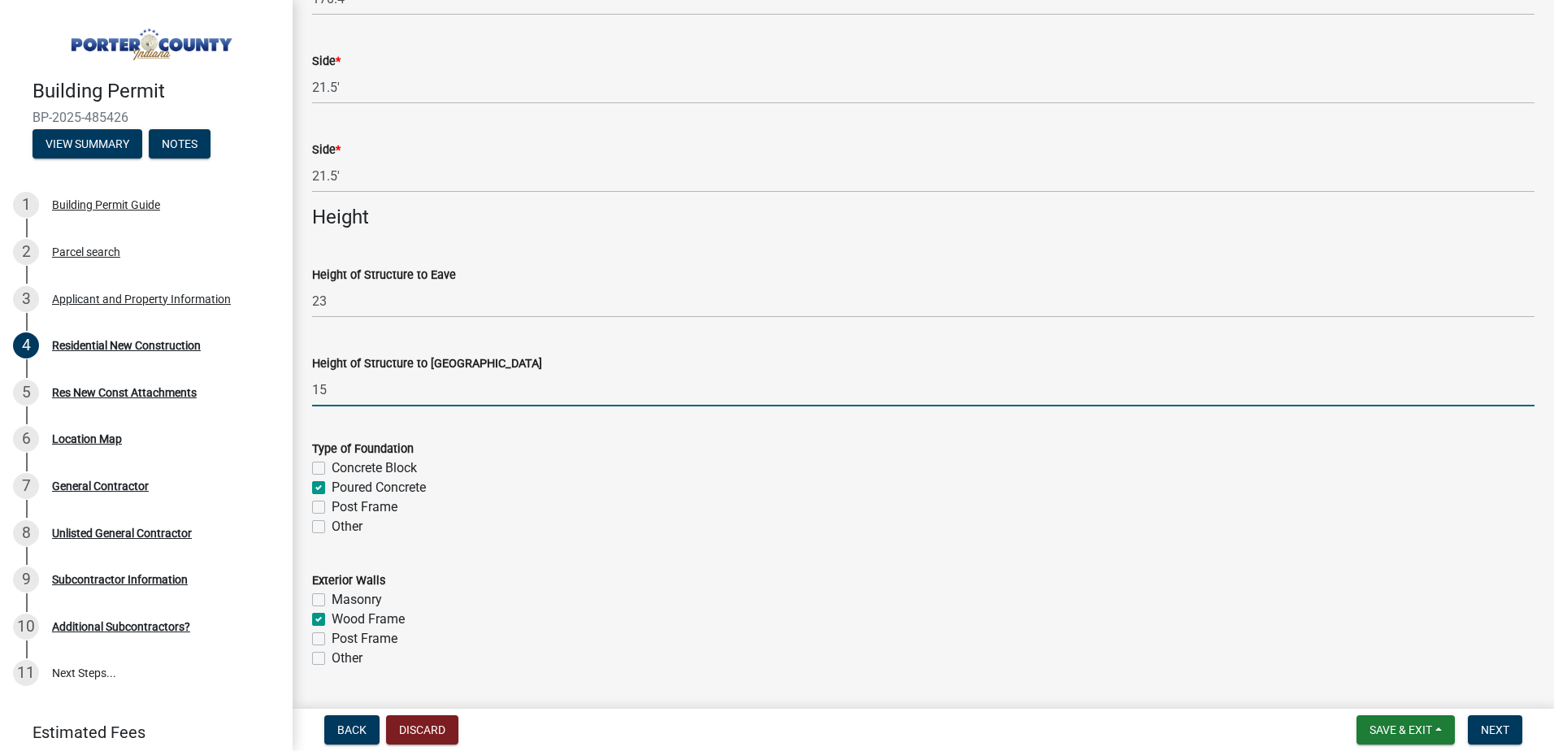
drag, startPoint x: 339, startPoint y: 391, endPoint x: 311, endPoint y: 392, distance: 27.6
click at [311, 392] on div "Height of Structure to Roof Peak 15" at bounding box center [923, 369] width 1247 height 76
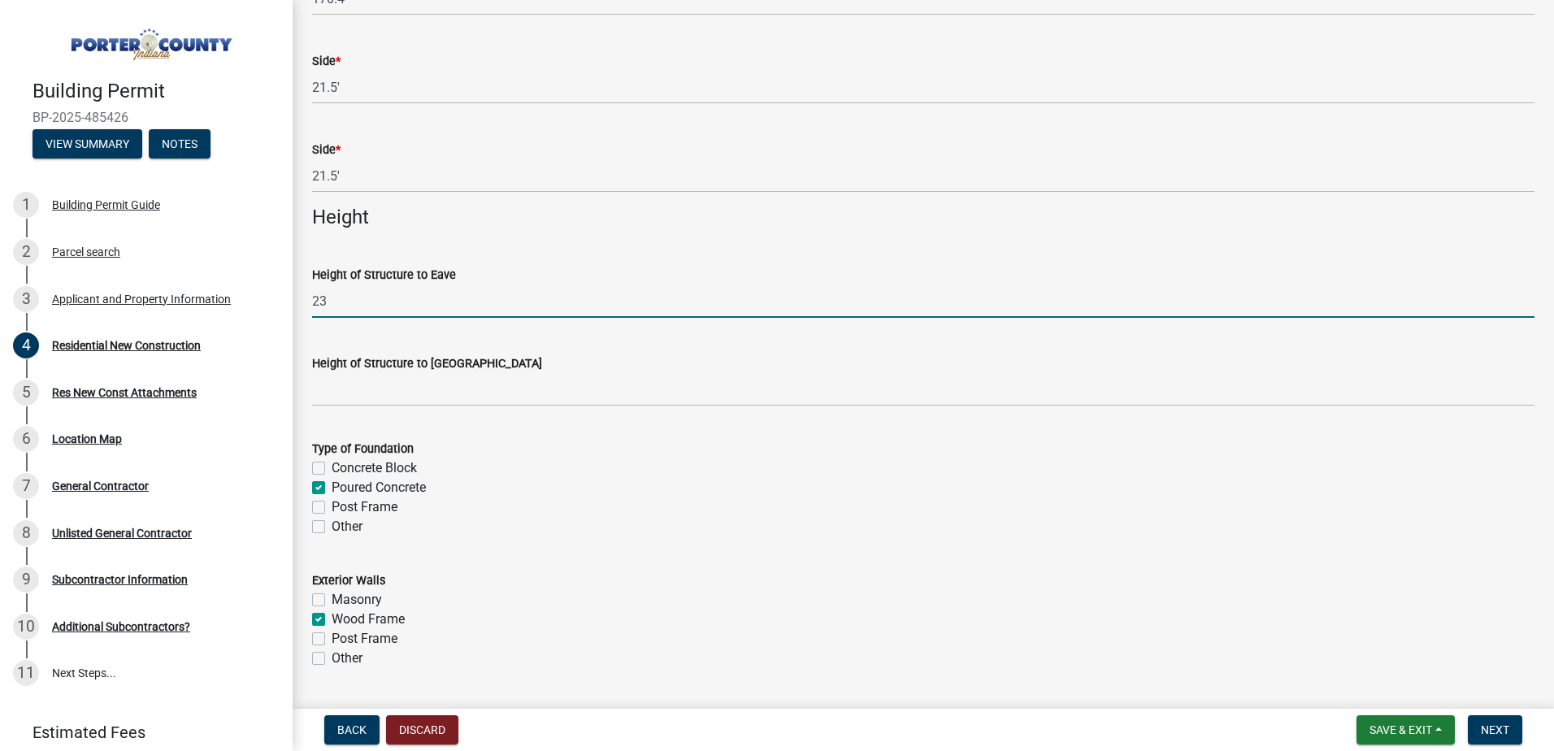
drag, startPoint x: 348, startPoint y: 295, endPoint x: 306, endPoint y: 300, distance: 41.7
click at [306, 300] on div "Height of Structure to Eave 23" at bounding box center [923, 280] width 1247 height 76
click at [381, 307] on input "Height of Structure to Eave" at bounding box center [923, 300] width 1222 height 33
type input "2"
type input "15"
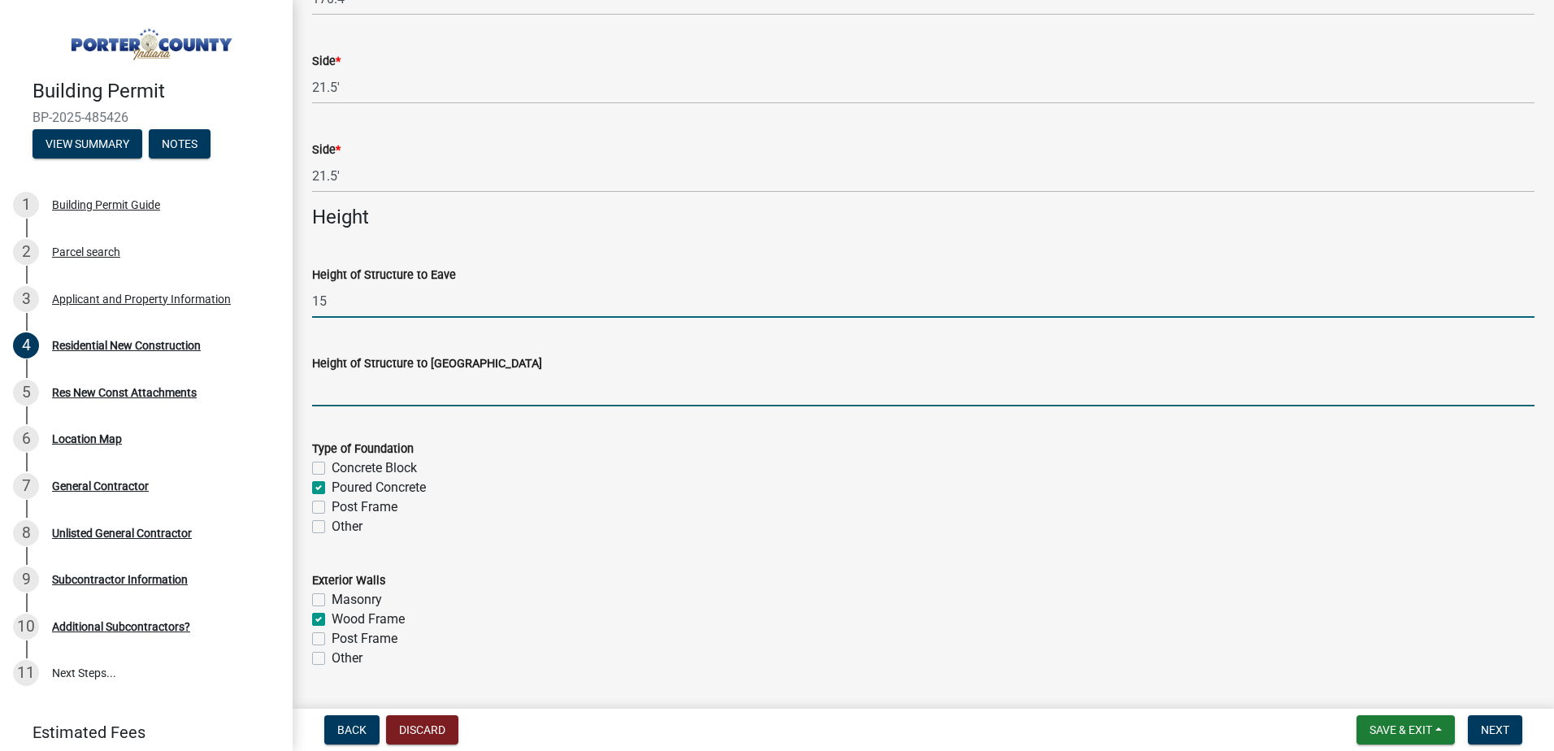
click at [331, 391] on input "Height of Structure to [GEOGRAPHIC_DATA]" at bounding box center [923, 389] width 1222 height 33
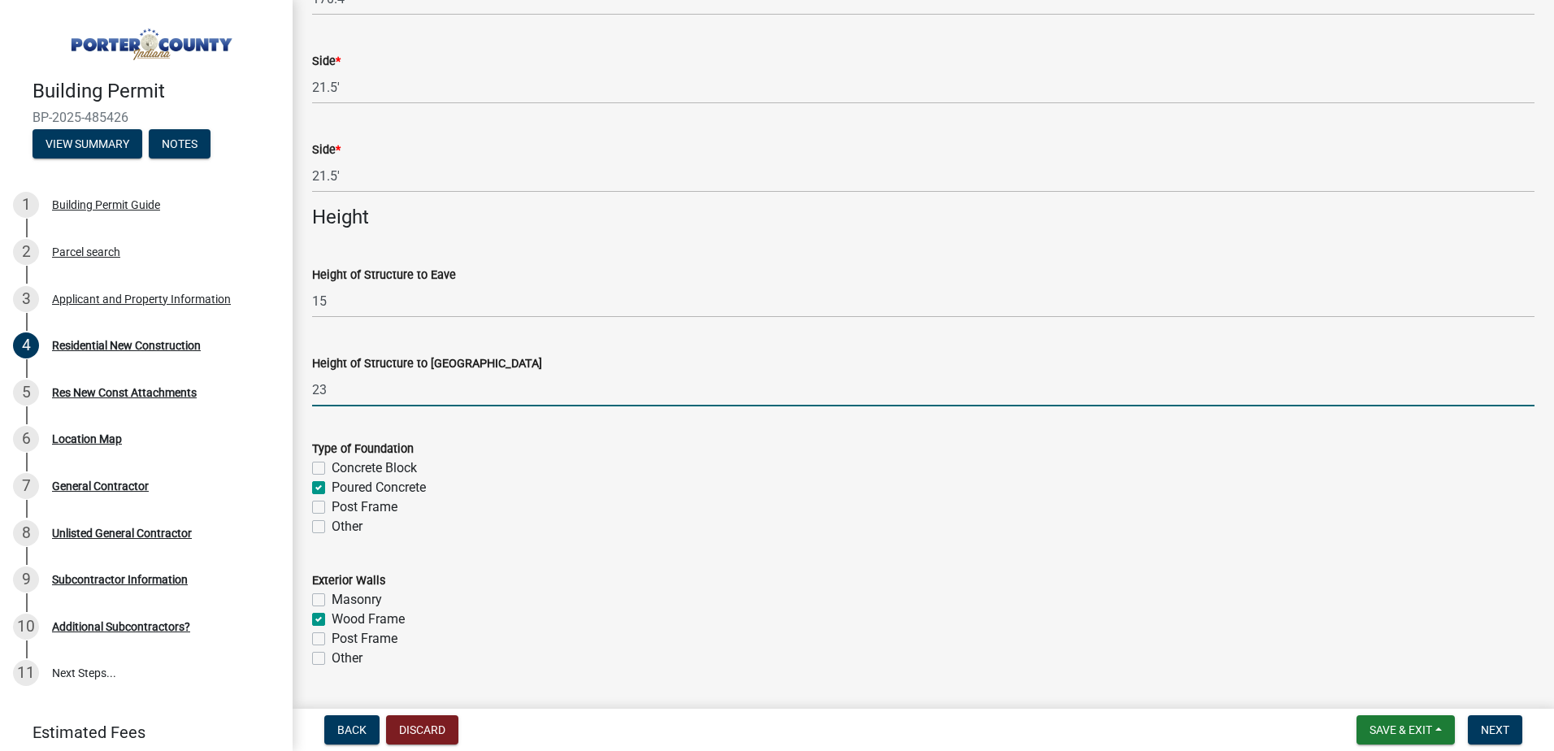
click at [492, 383] on input "23" at bounding box center [923, 389] width 1222 height 33
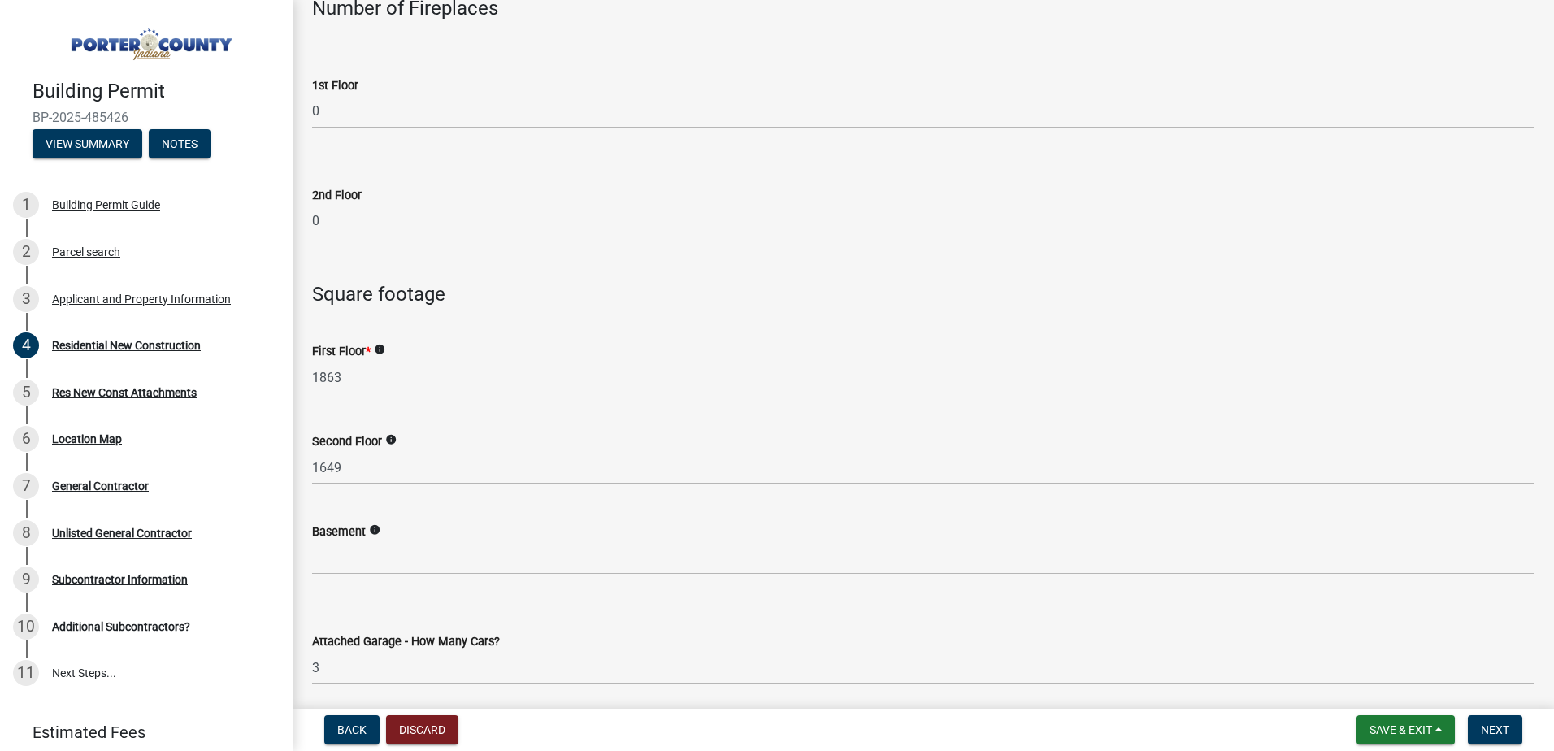
scroll to position [3414, 0]
type input "23"
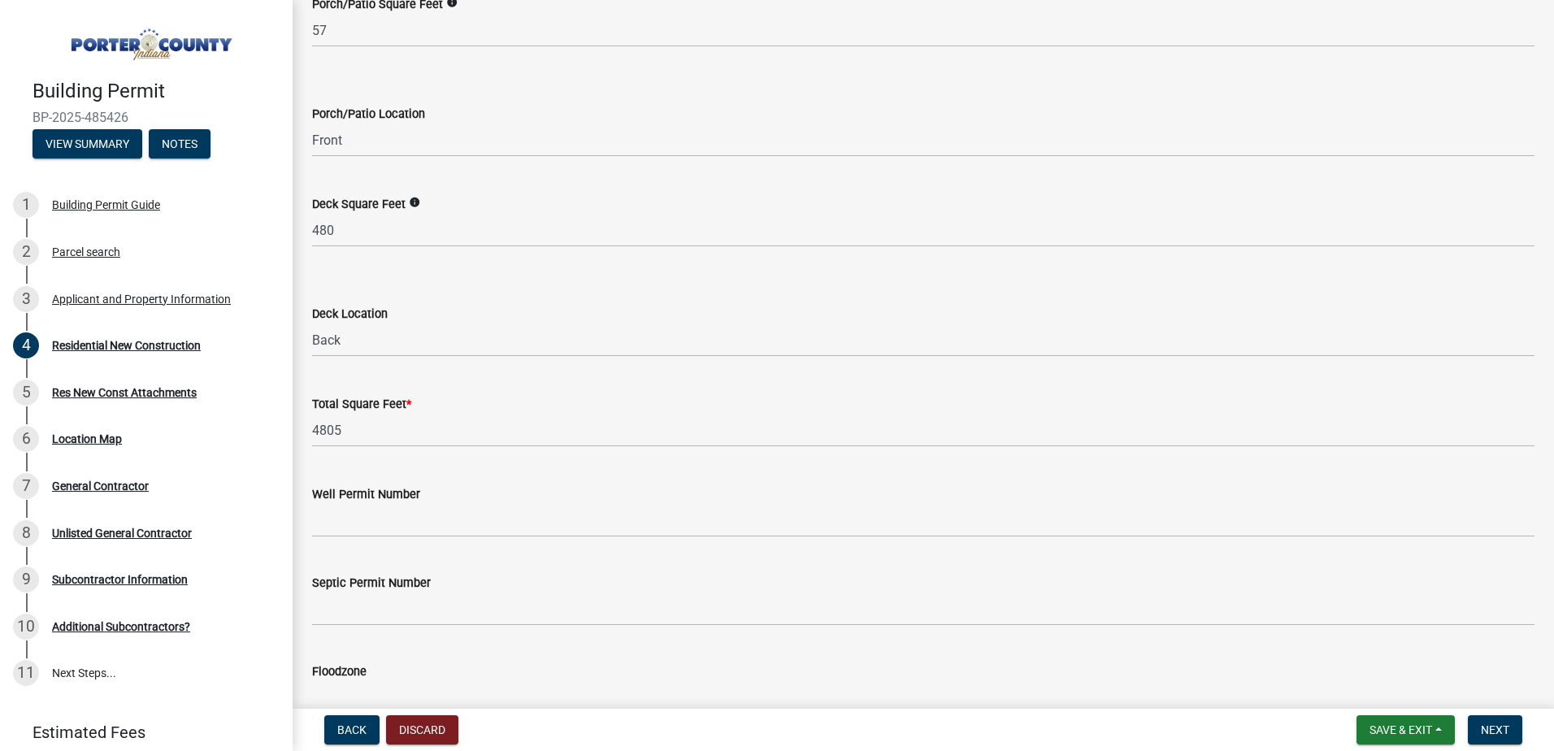
scroll to position [4237, 0]
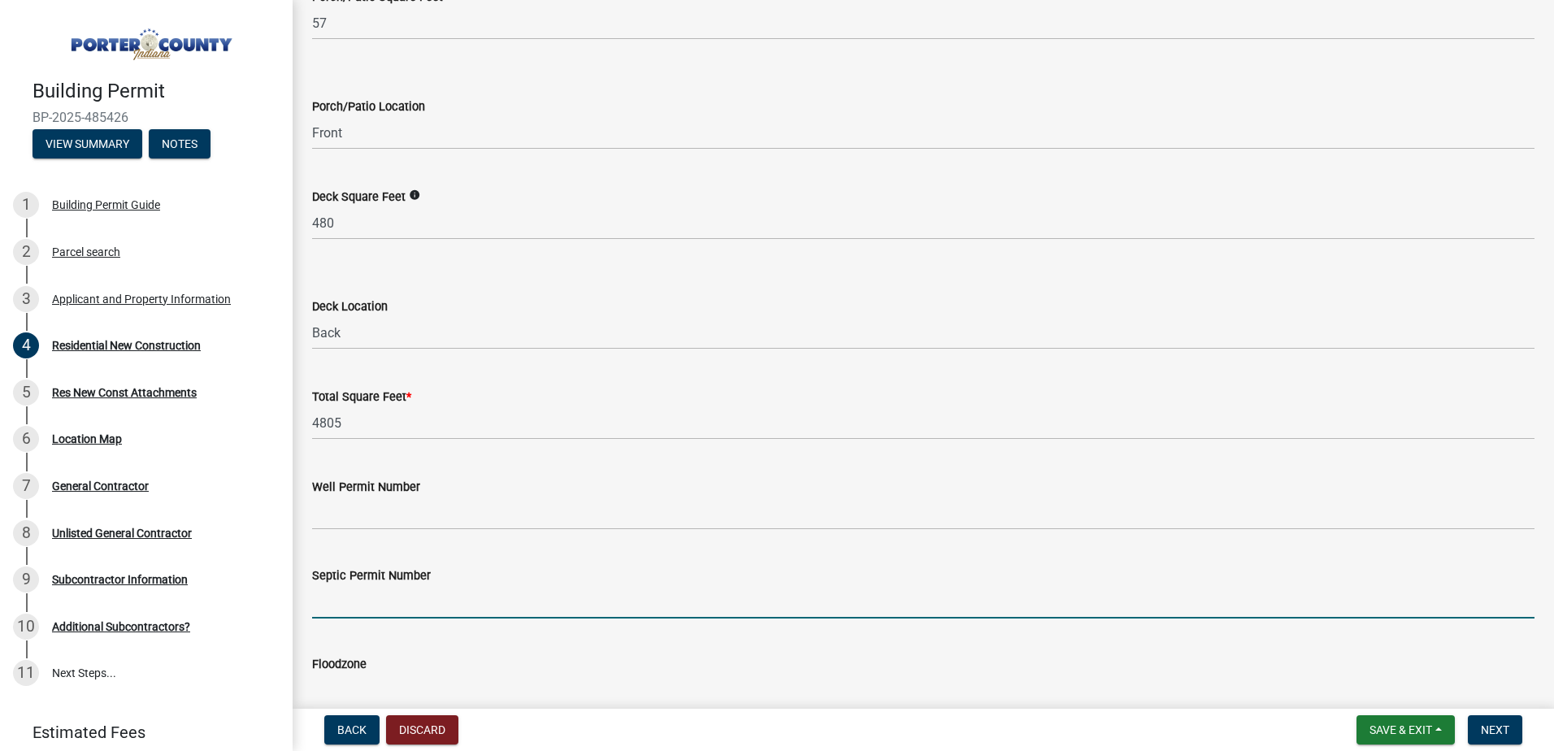
click at [340, 610] on input "Septic Permit Number" at bounding box center [923, 601] width 1222 height 33
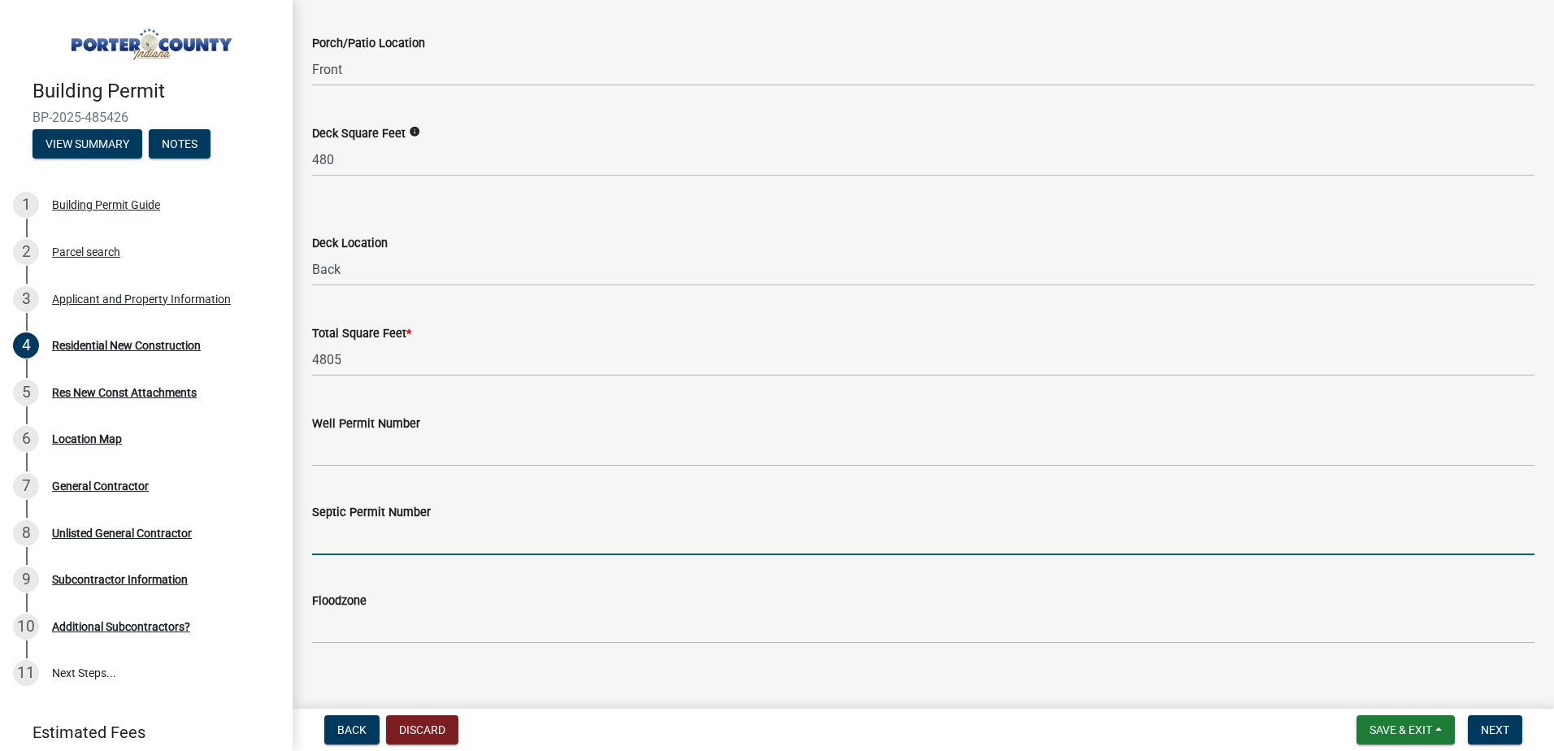
scroll to position [4318, 0]
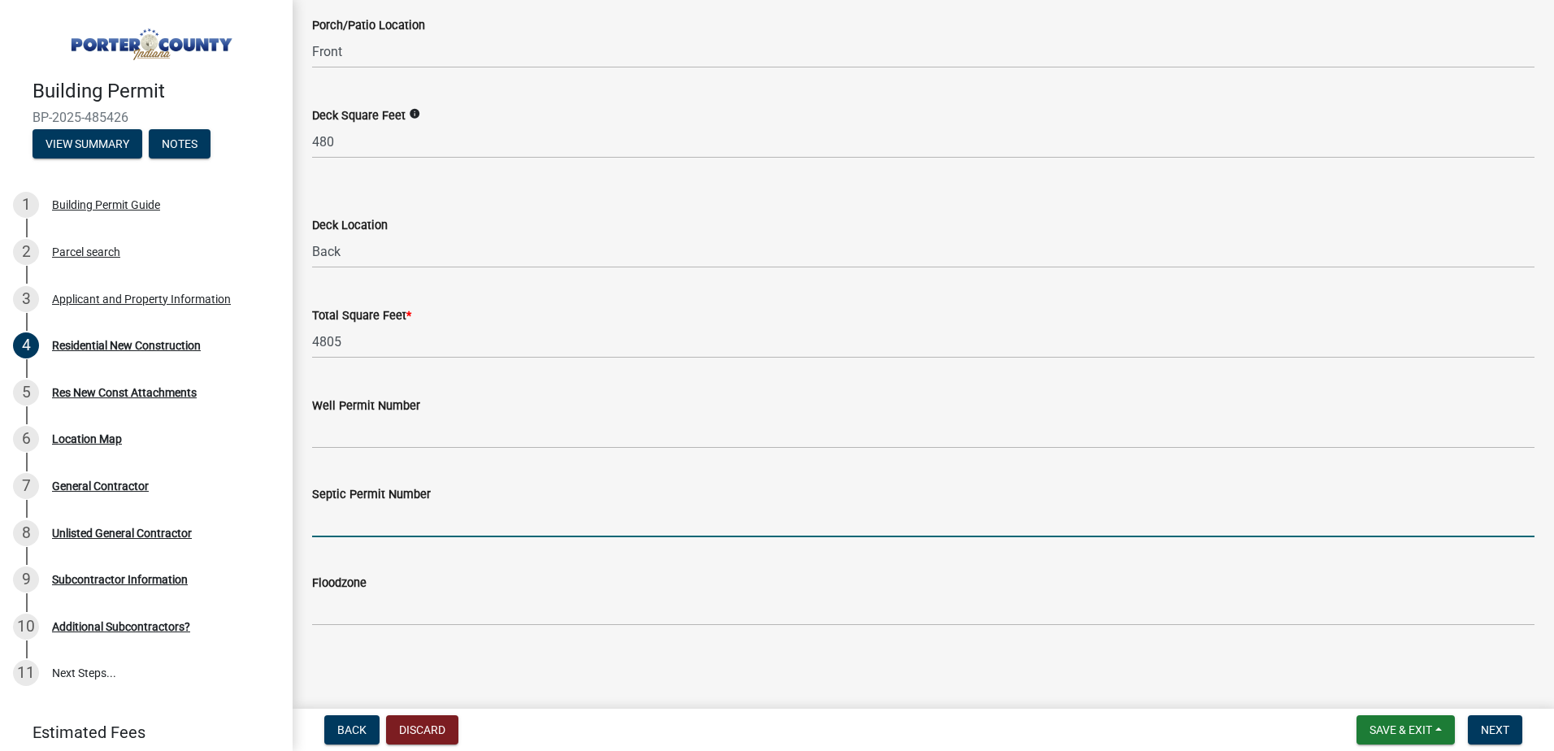
click at [349, 523] on input "Septic Permit Number" at bounding box center [923, 520] width 1222 height 33
type input "l"
type input "[GEOGRAPHIC_DATA] Conservancy"
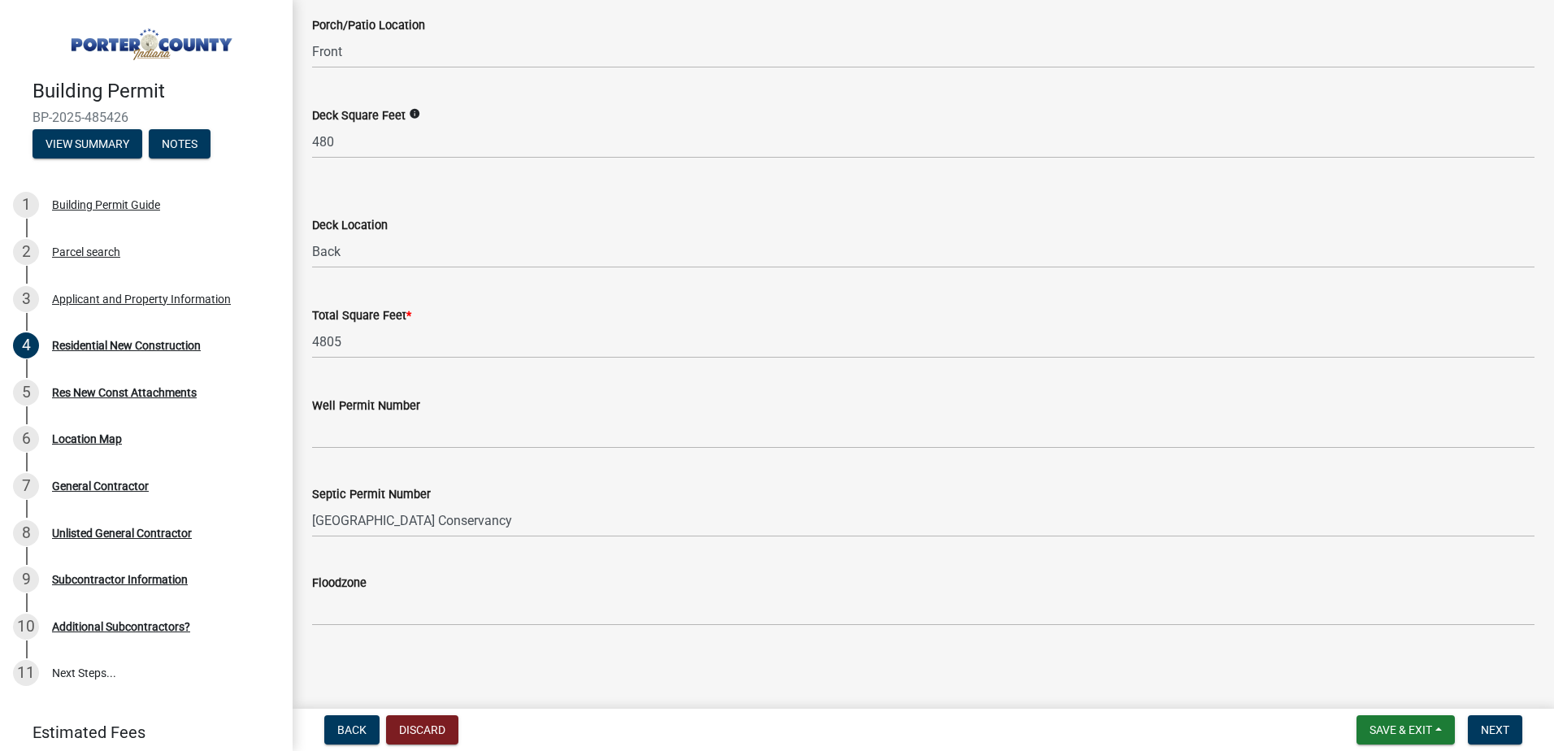
click at [607, 462] on div "Septic Permit Number [GEOGRAPHIC_DATA] Conservancy" at bounding box center [923, 500] width 1222 height 76
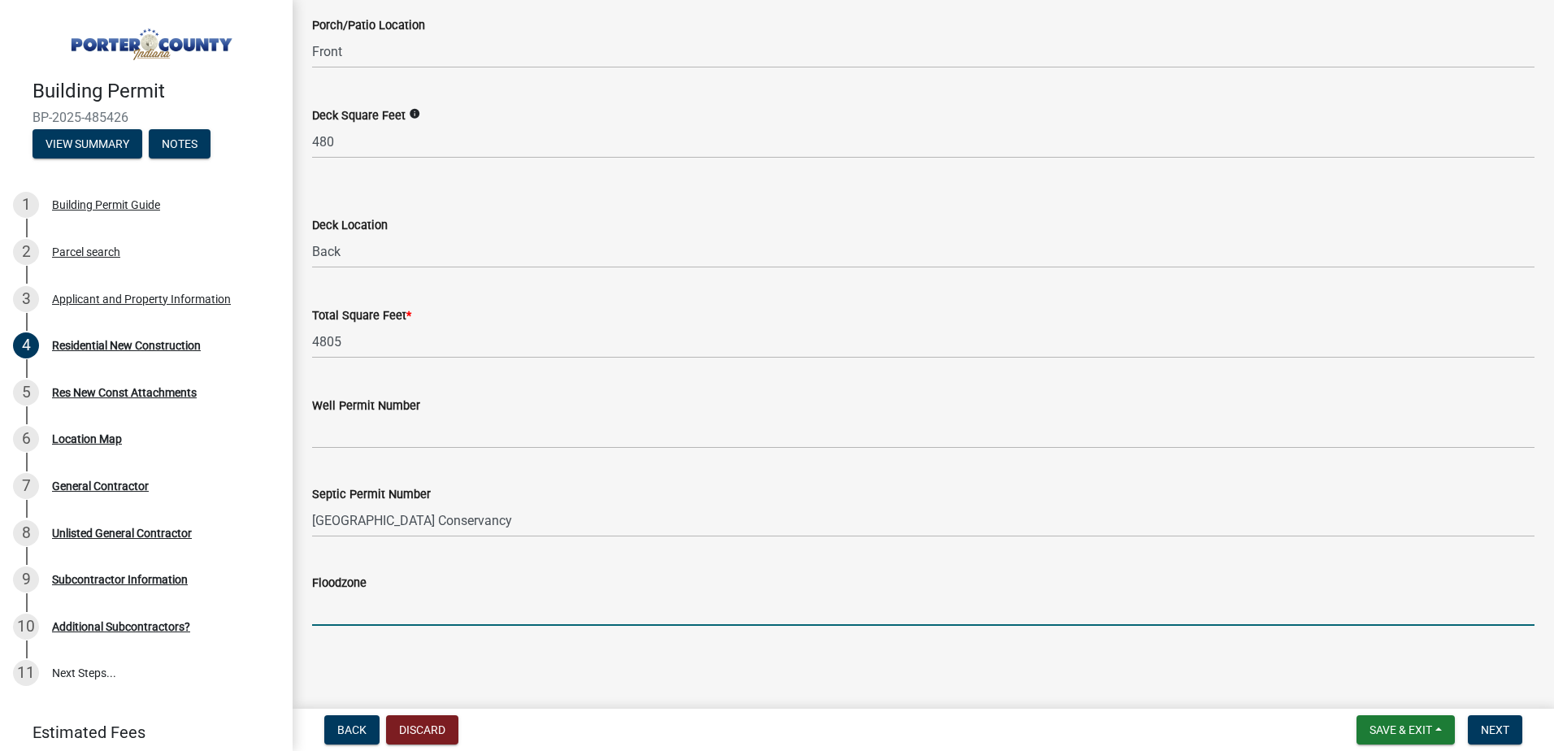
click at [437, 617] on input "Floodzone" at bounding box center [923, 609] width 1222 height 33
type input "x"
type input "X"
click at [1500, 725] on span "Next" at bounding box center [1495, 729] width 28 height 13
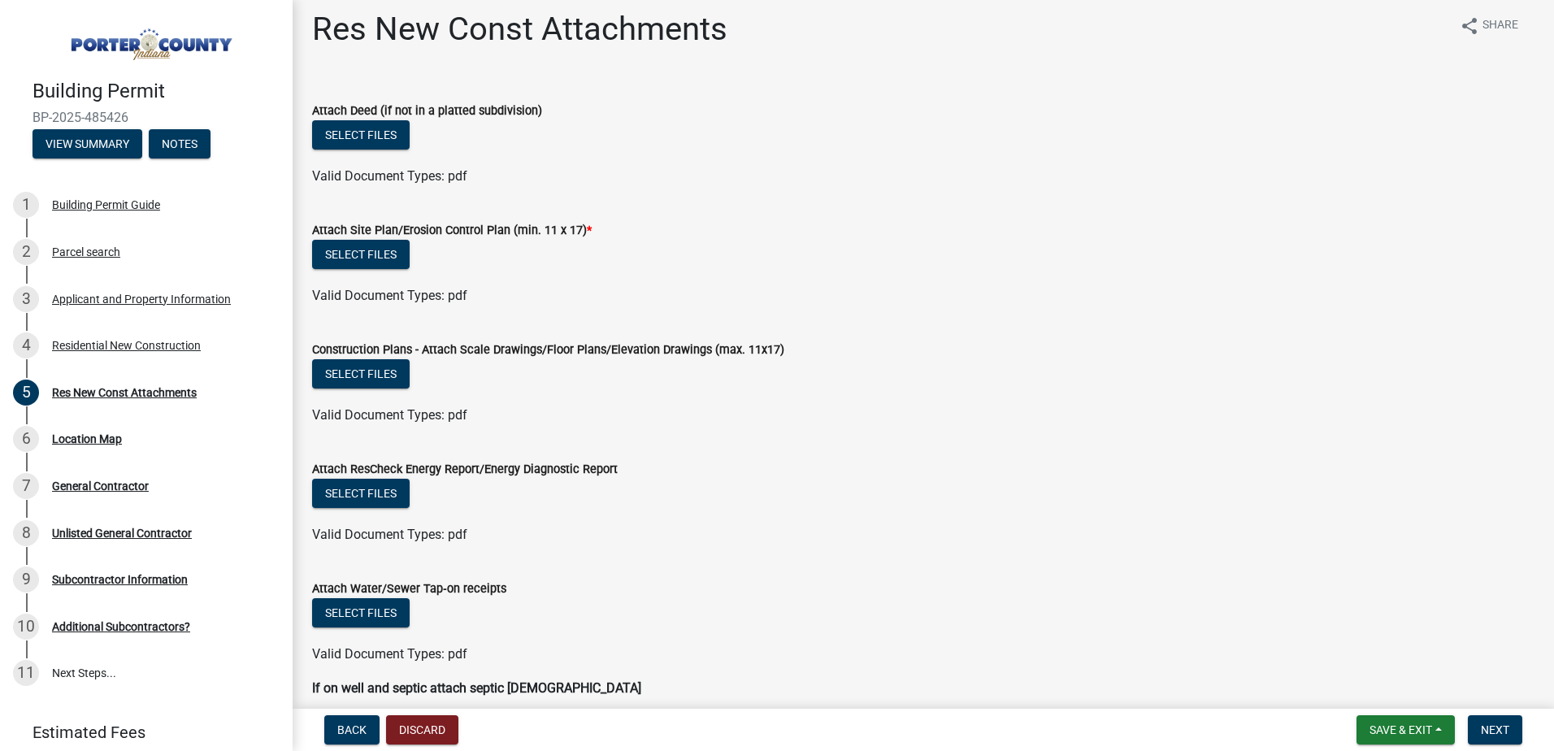
scroll to position [0, 0]
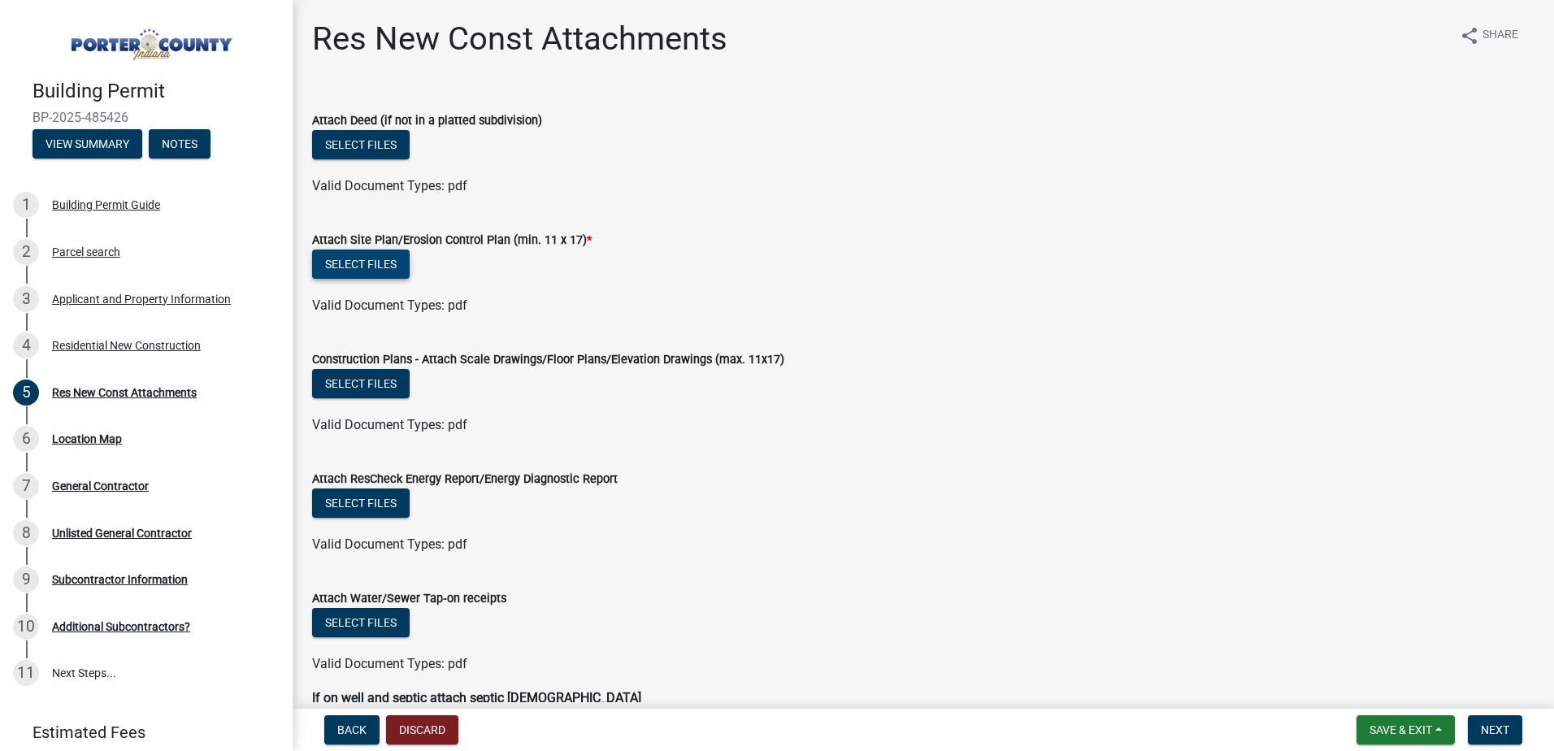
click at [368, 263] on button "Select files" at bounding box center [361, 264] width 98 height 29
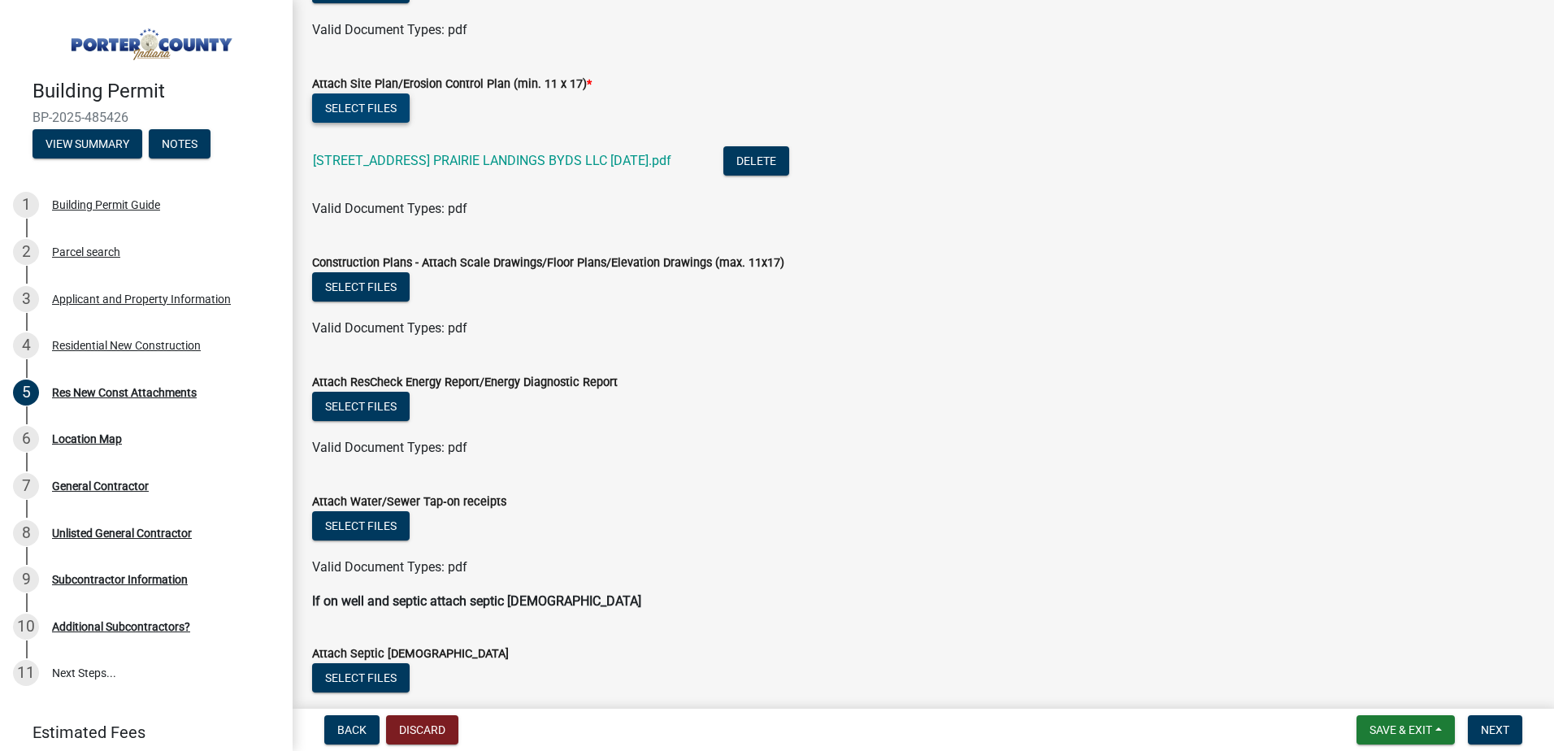
scroll to position [163, 0]
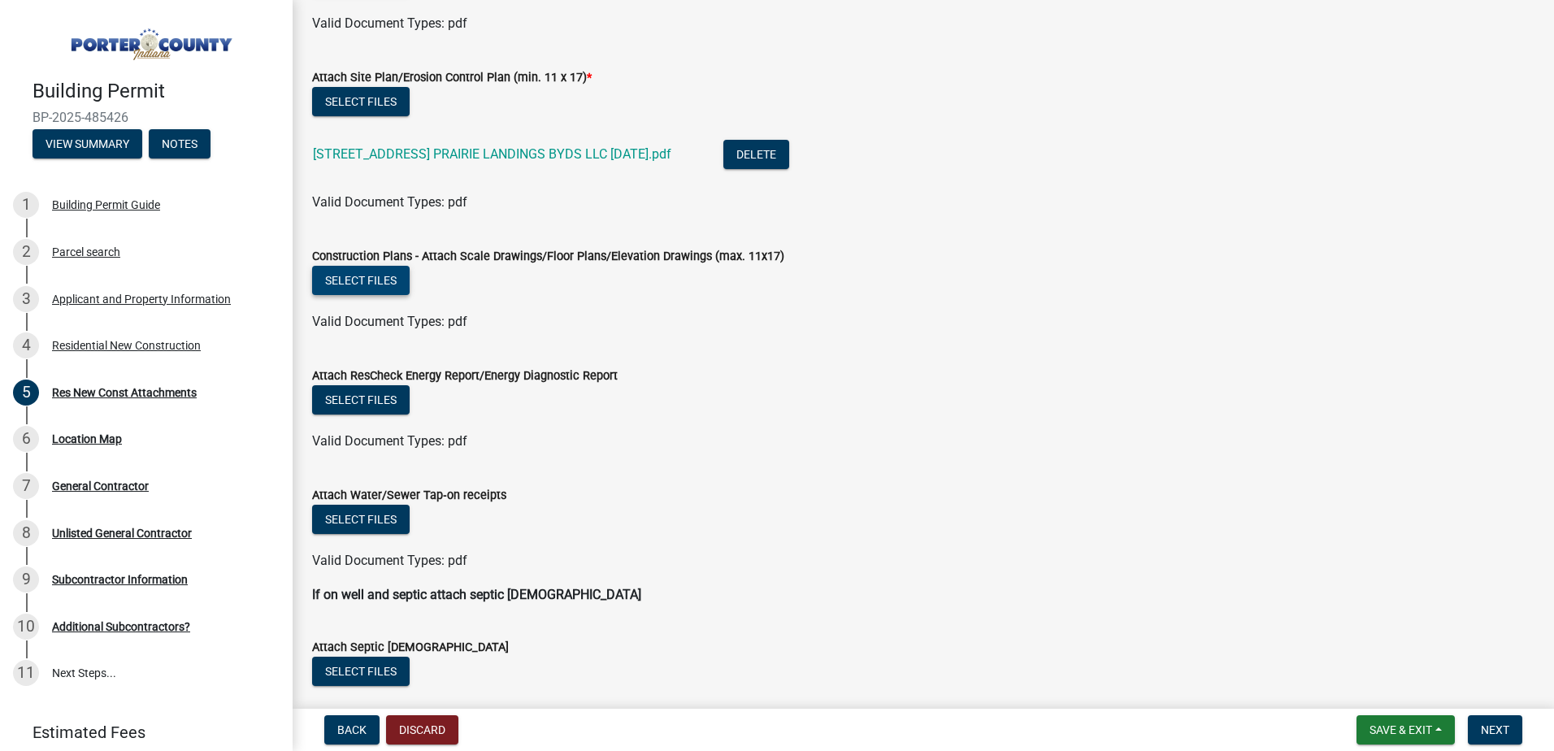
click at [389, 277] on button "Select files" at bounding box center [361, 280] width 98 height 29
click at [360, 278] on button "Select files" at bounding box center [361, 280] width 98 height 29
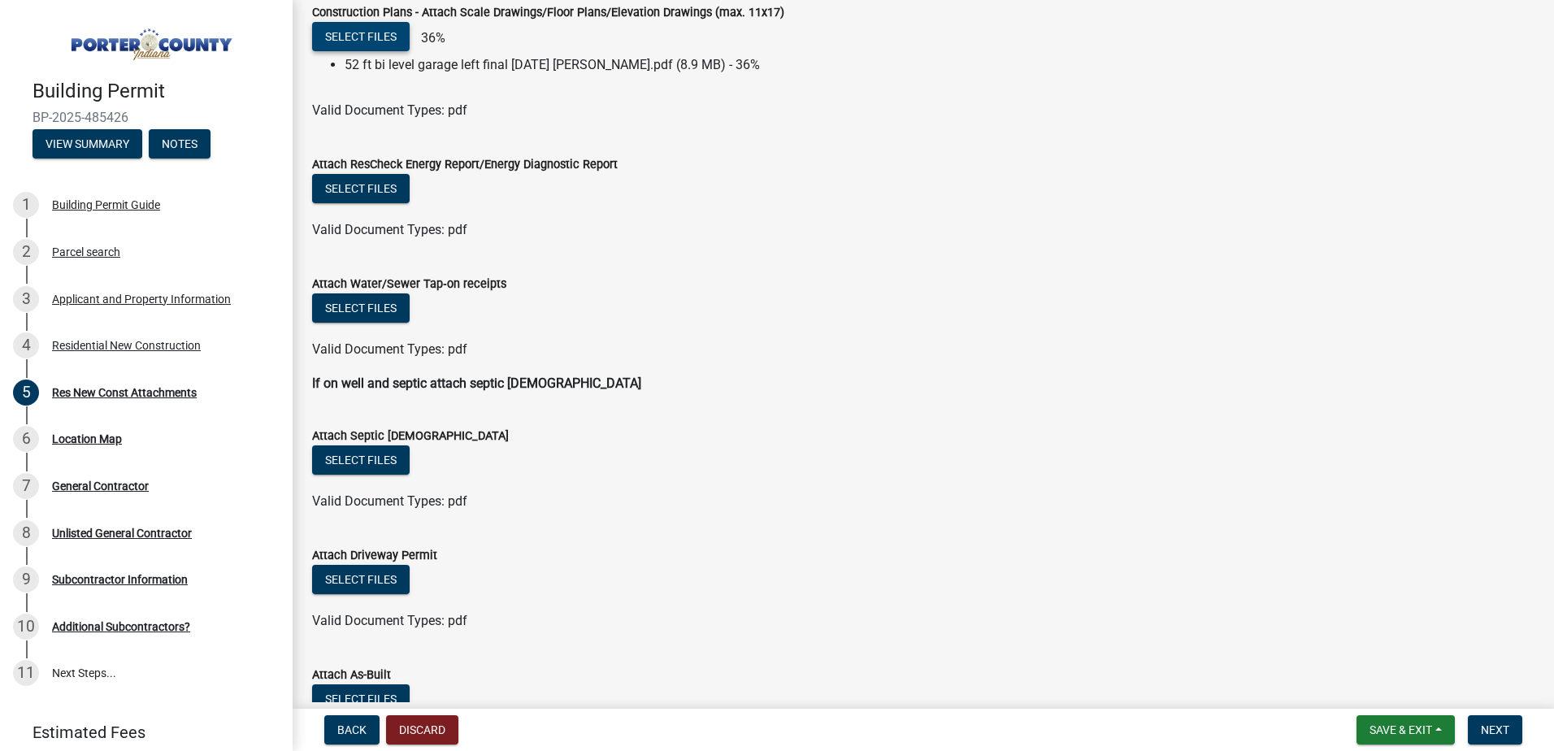
scroll to position [325, 0]
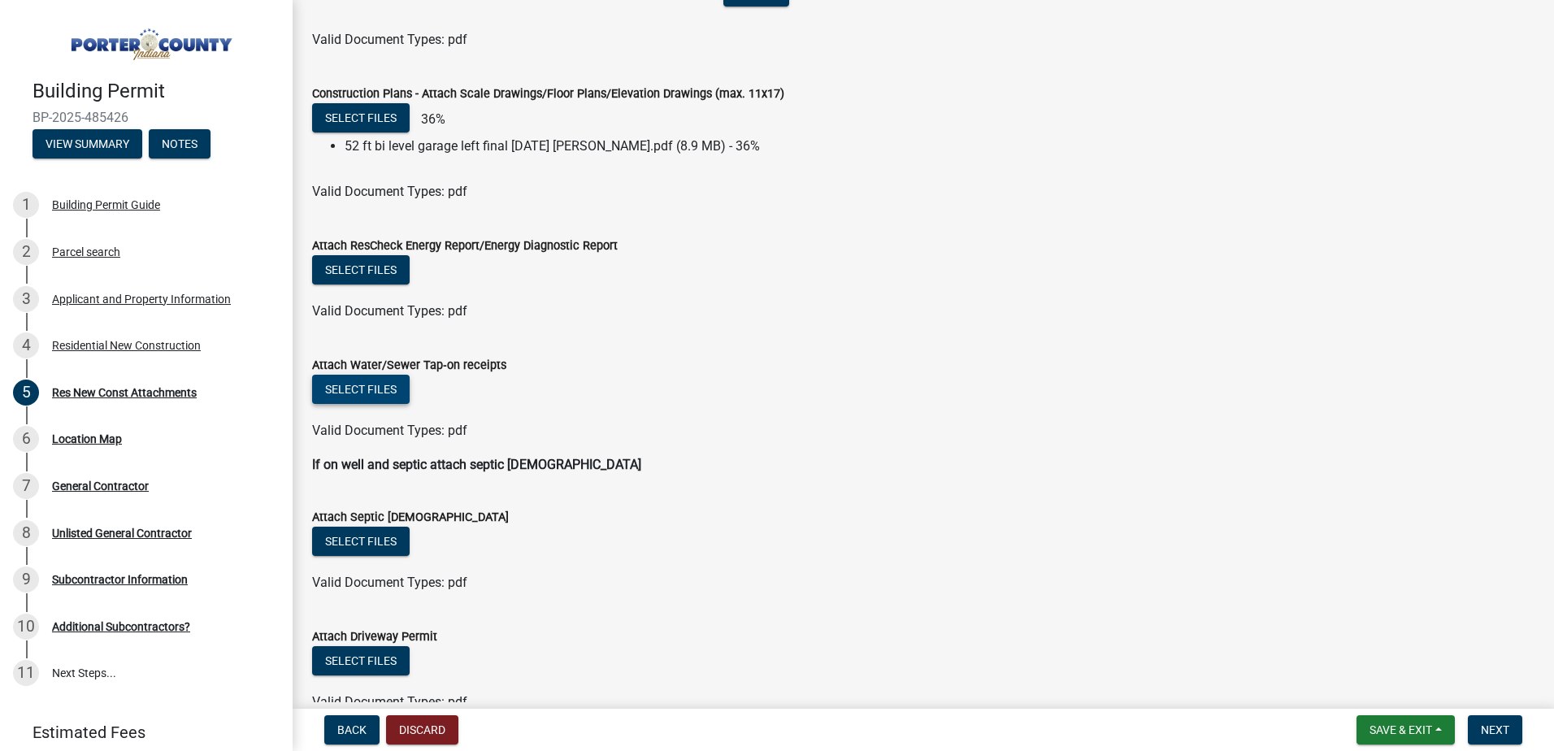
click at [345, 387] on button "Select files" at bounding box center [361, 389] width 98 height 29
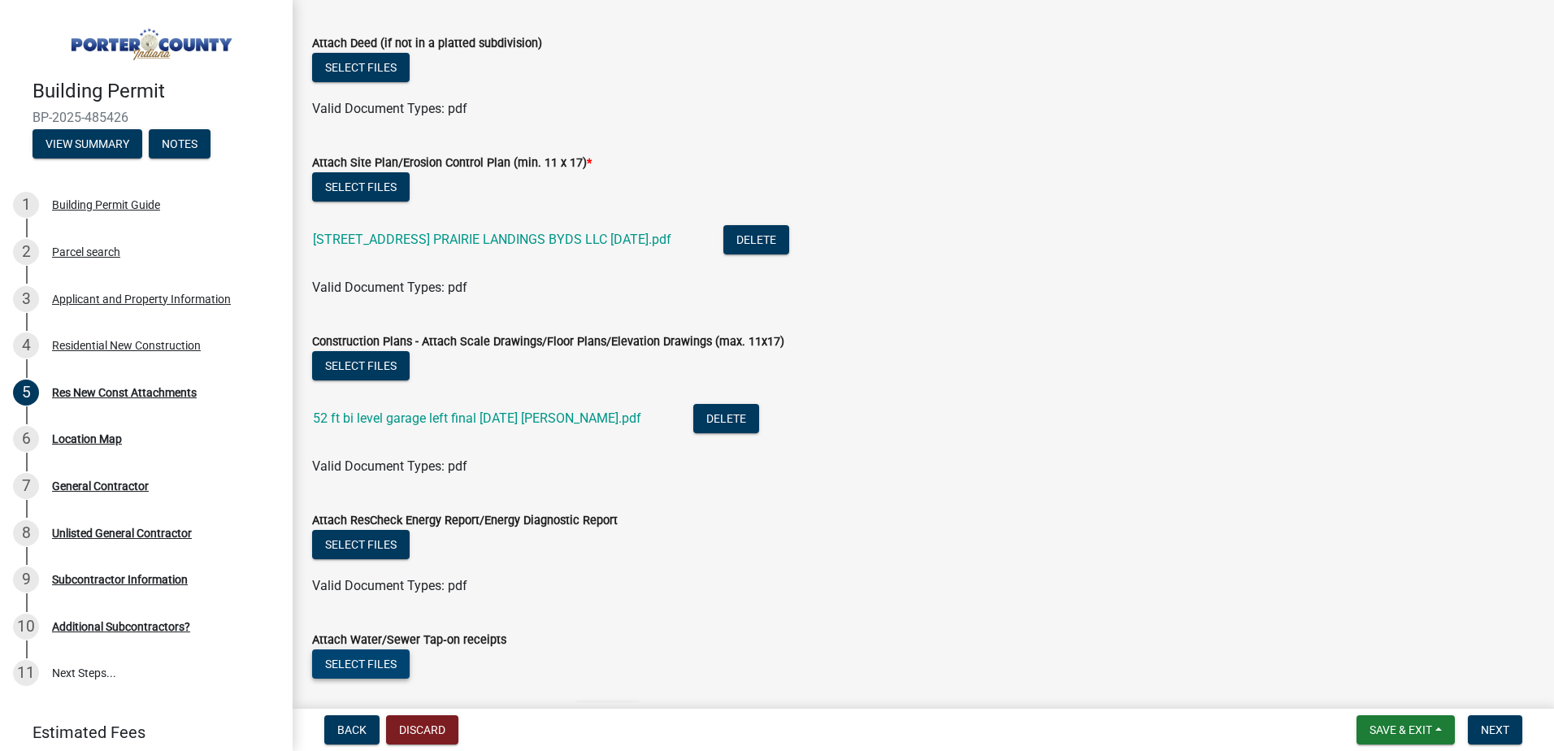
scroll to position [0, 0]
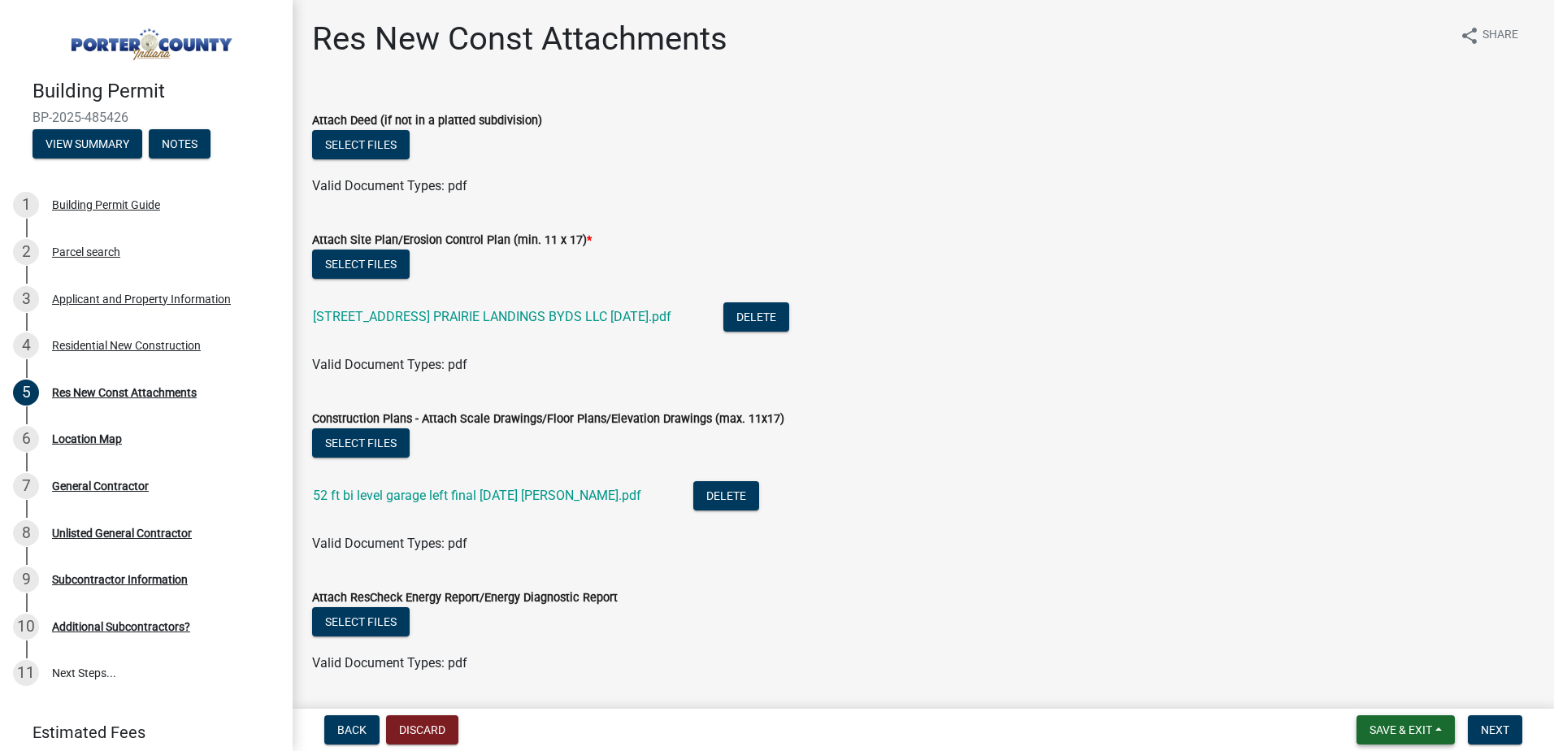
click at [1408, 727] on span "Save & Exit" at bounding box center [1401, 729] width 63 height 13
click at [1354, 641] on button "Save" at bounding box center [1390, 648] width 130 height 39
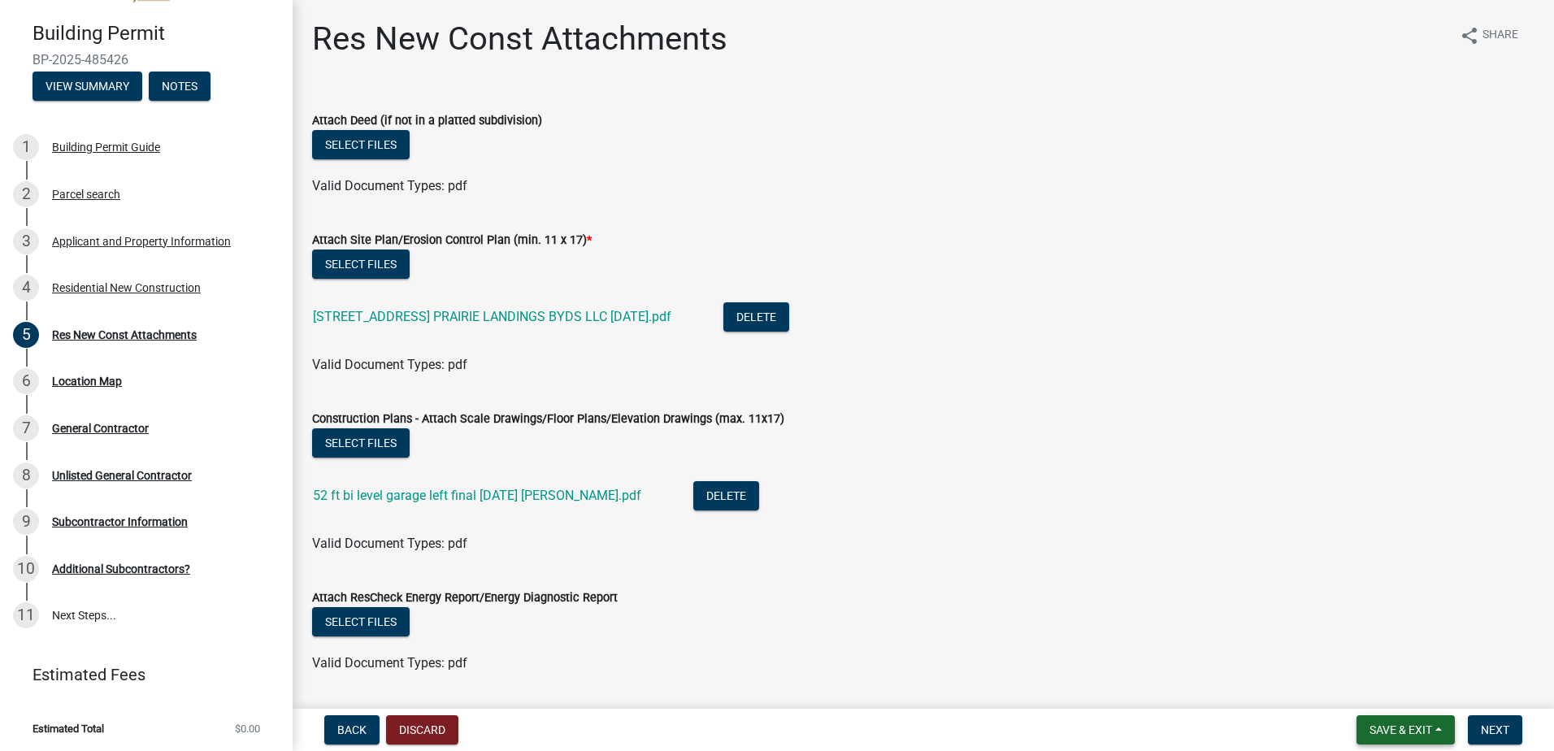
click at [1426, 725] on span "Save & Exit" at bounding box center [1401, 729] width 63 height 13
click at [1403, 698] on button "Save & Exit" at bounding box center [1390, 687] width 130 height 39
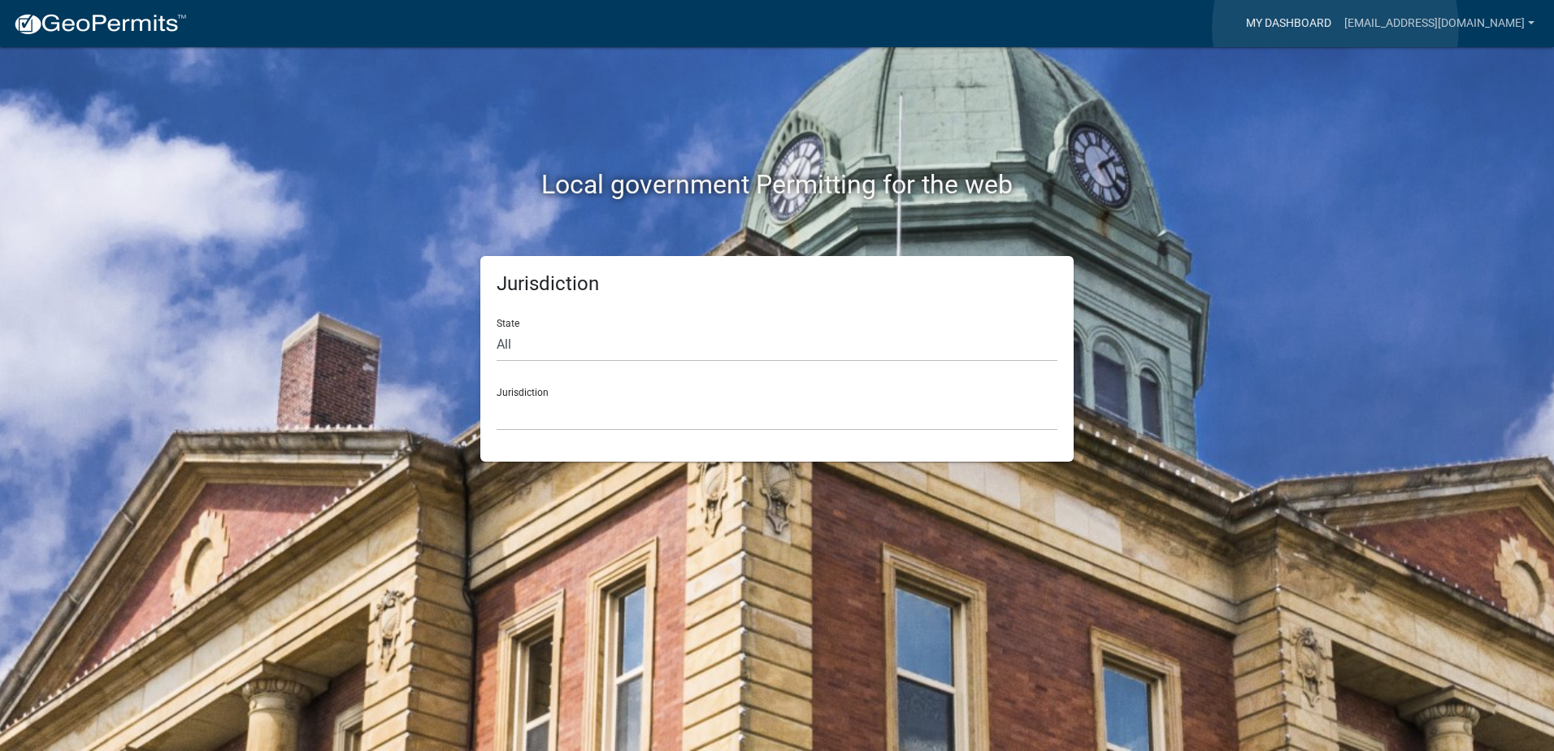
click at [1335, 28] on link "My Dashboard" at bounding box center [1288, 23] width 98 height 31
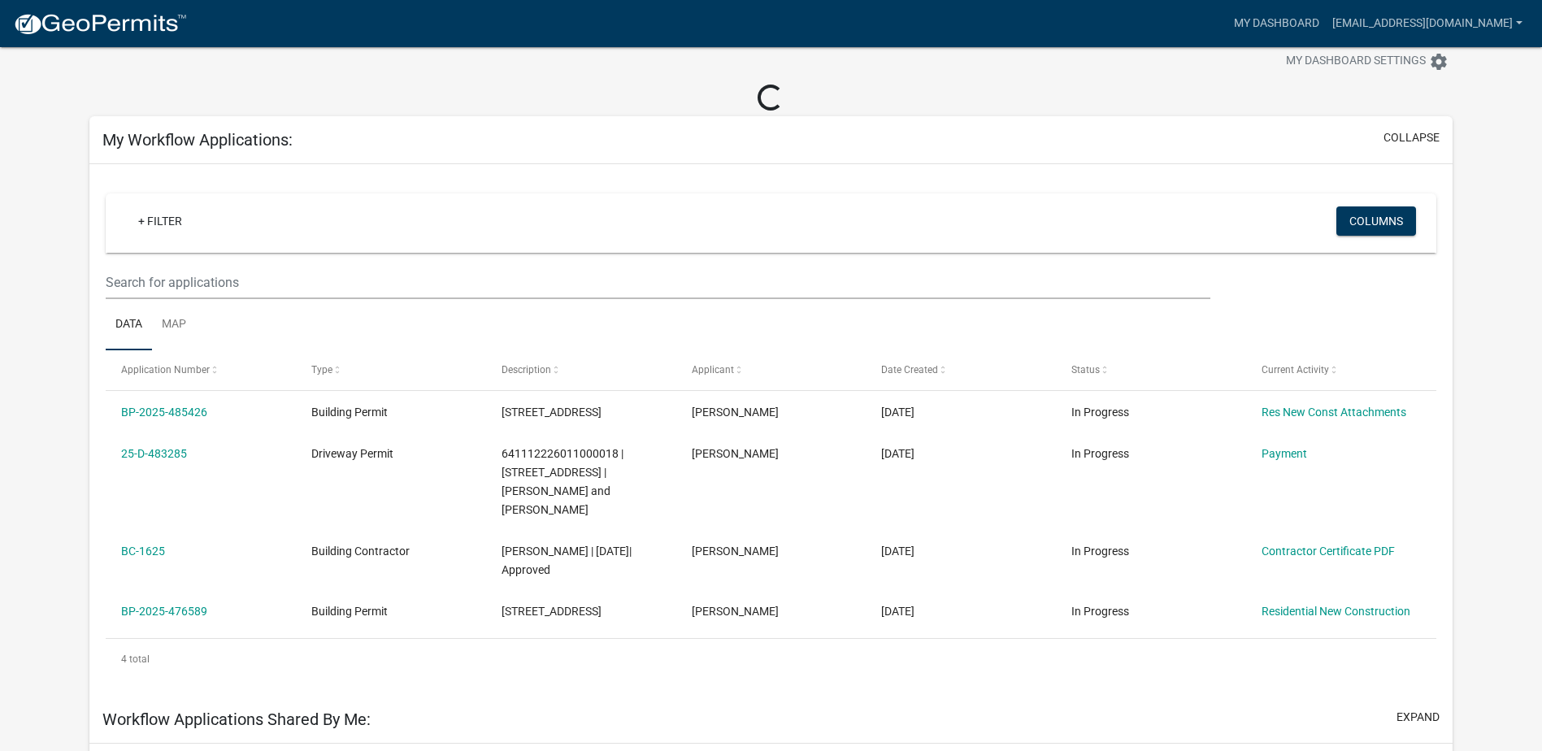
scroll to position [81, 0]
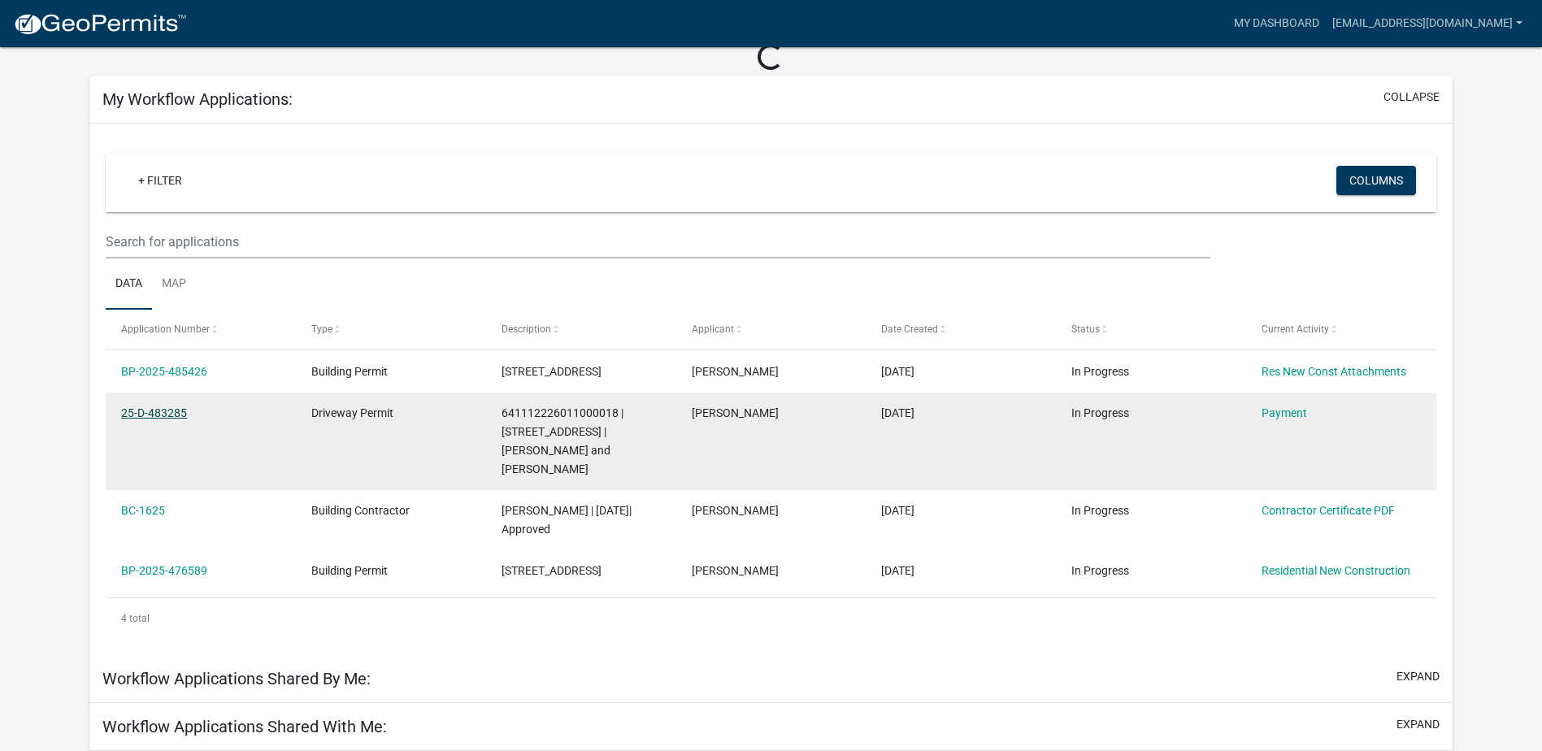
click at [167, 412] on link "25-D-483285" at bounding box center [154, 412] width 66 height 13
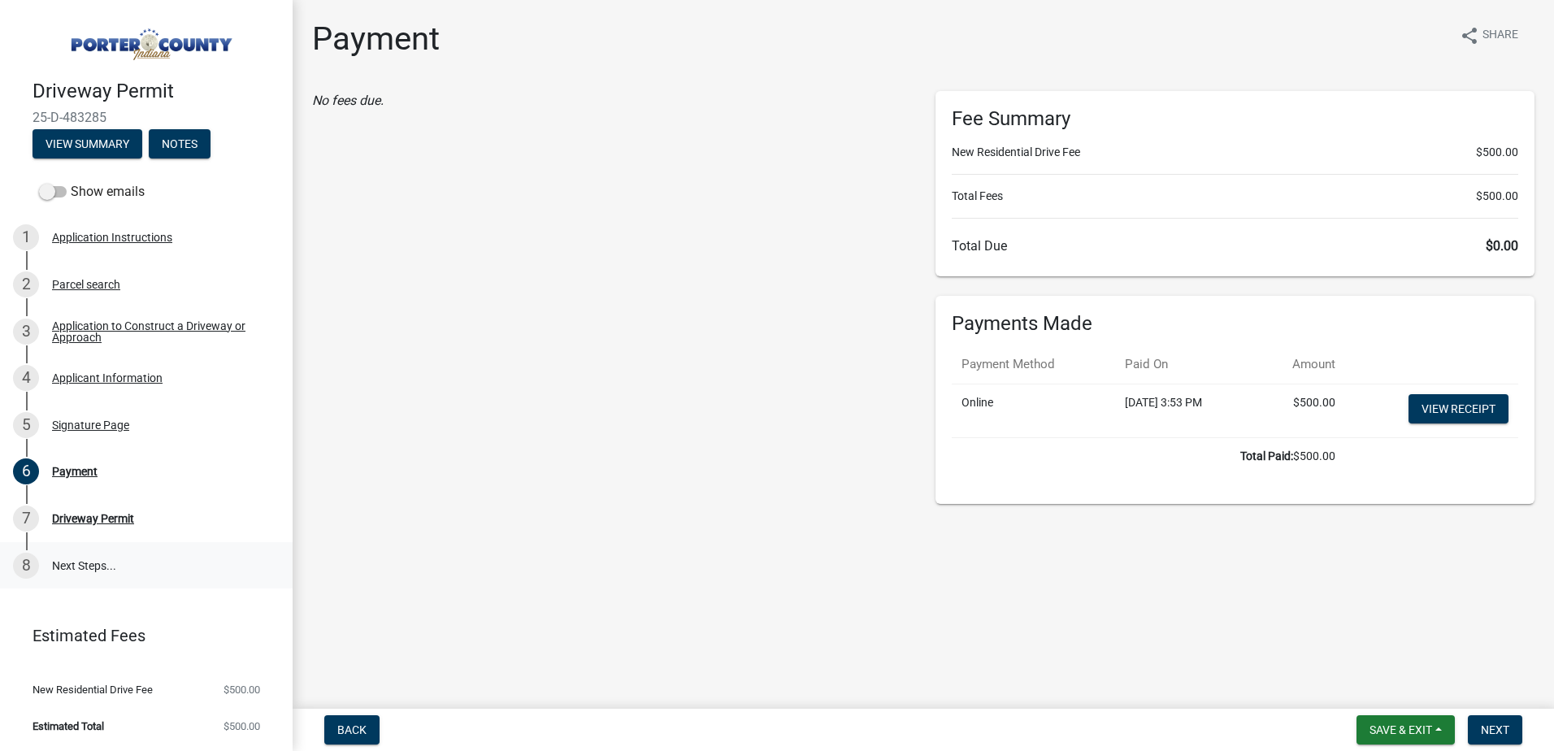
click at [92, 565] on link "8 Next Steps..." at bounding box center [146, 565] width 293 height 47
click at [1488, 727] on span "Next" at bounding box center [1495, 729] width 28 height 13
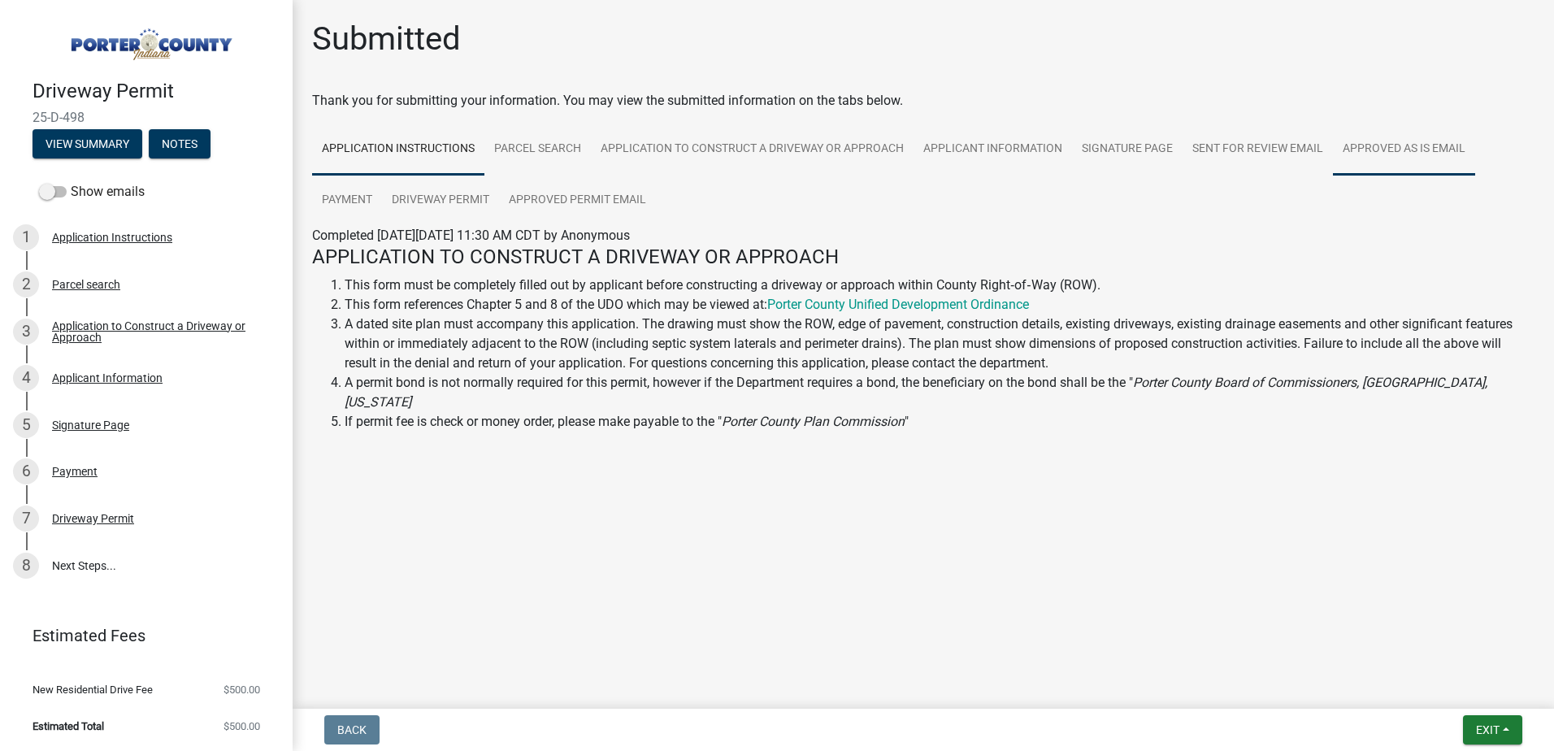
click at [1434, 152] on link "Approved As Is Email" at bounding box center [1404, 150] width 142 height 52
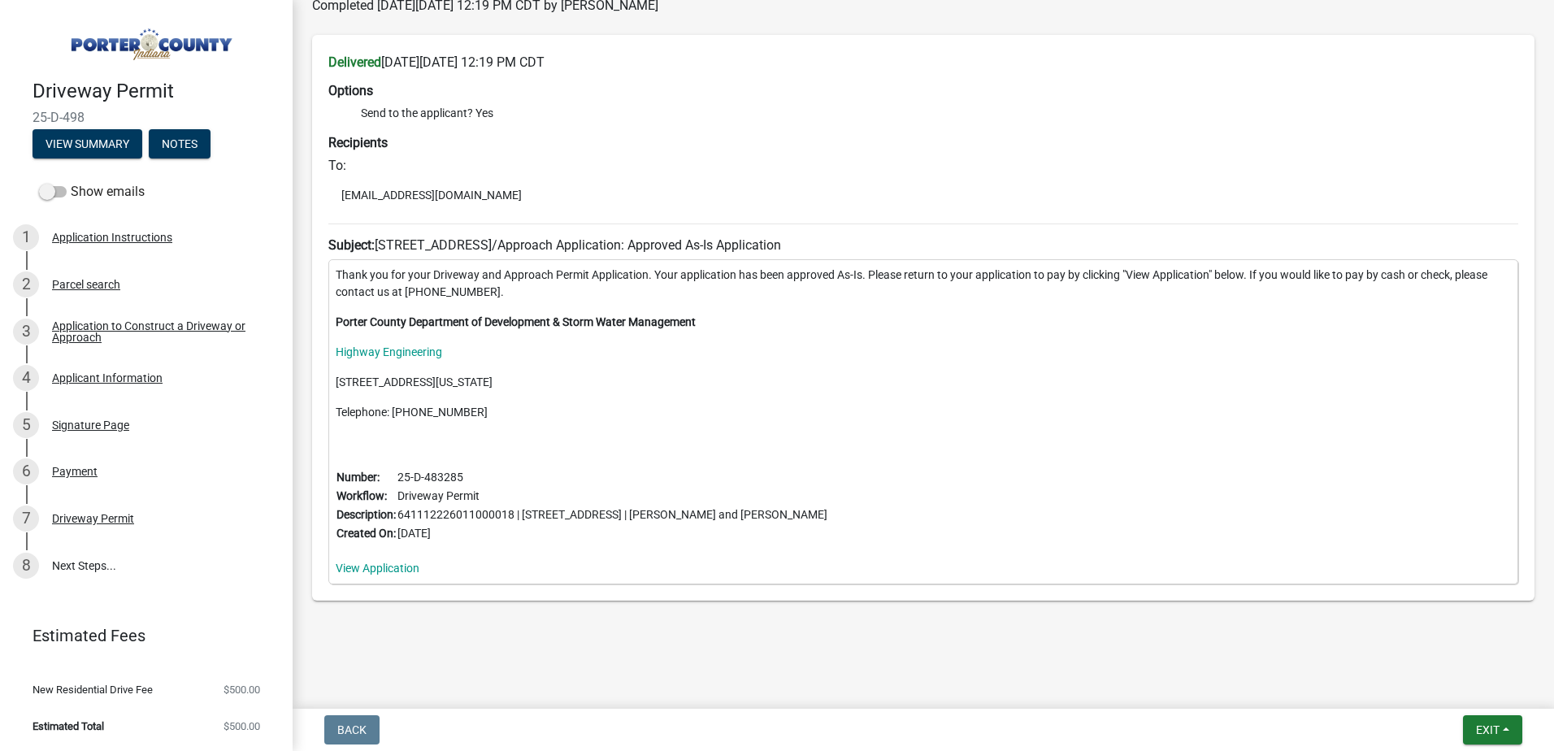
scroll to position [231, 0]
click at [402, 356] on link "Highway Engineering" at bounding box center [389, 351] width 106 height 13
